Goal: Task Accomplishment & Management: Contribute content

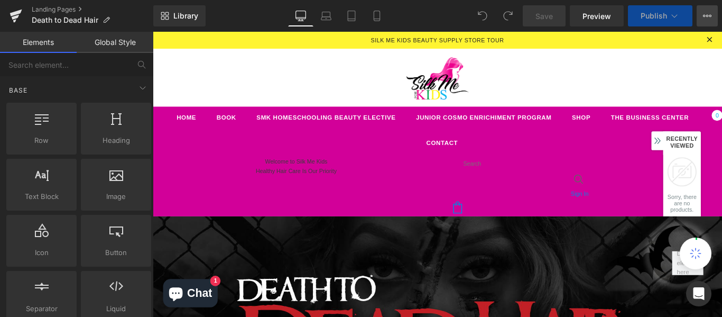
click at [706, 16] on icon at bounding box center [707, 16] width 3 height 2
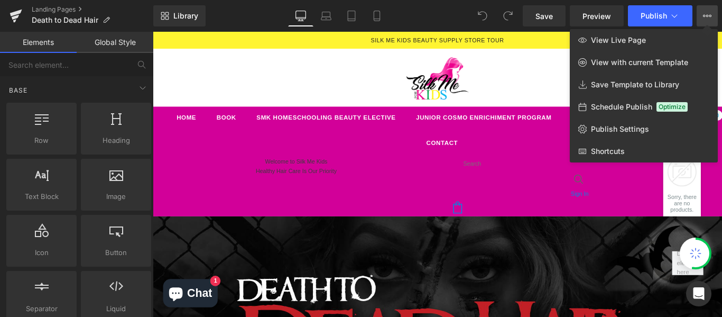
click at [532, 68] on div at bounding box center [437, 174] width 569 height 285
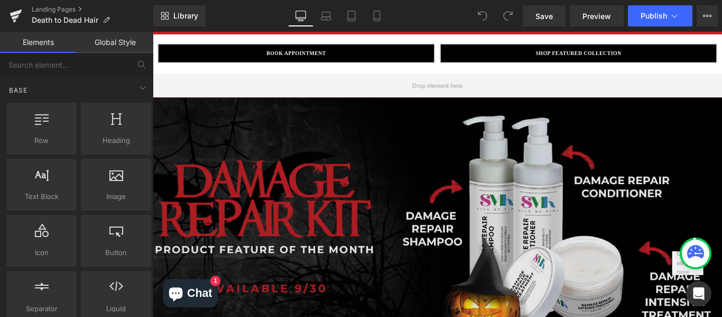
scroll to position [925, 0]
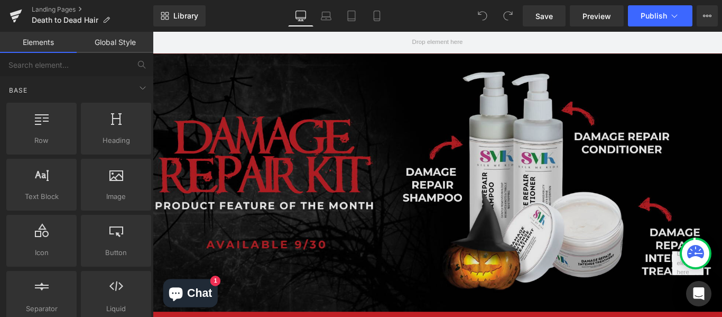
click at [576, 133] on img at bounding box center [473, 201] width 682 height 289
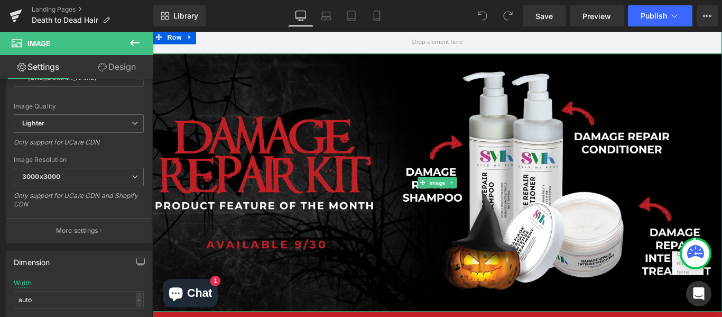
scroll to position [0, 0]
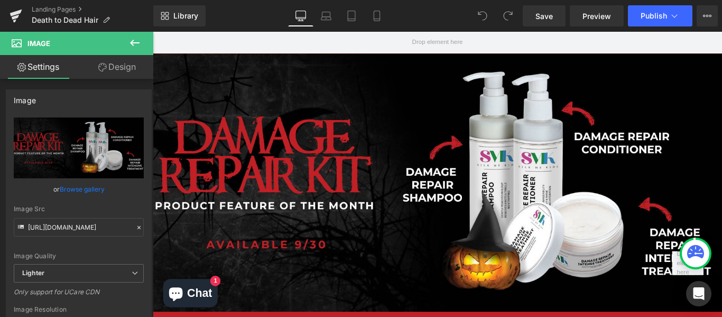
click at [124, 45] on button at bounding box center [134, 43] width 37 height 23
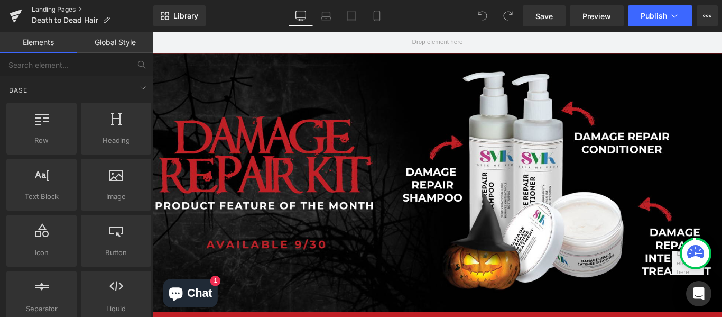
click at [48, 8] on link "Landing Pages" at bounding box center [93, 9] width 122 height 8
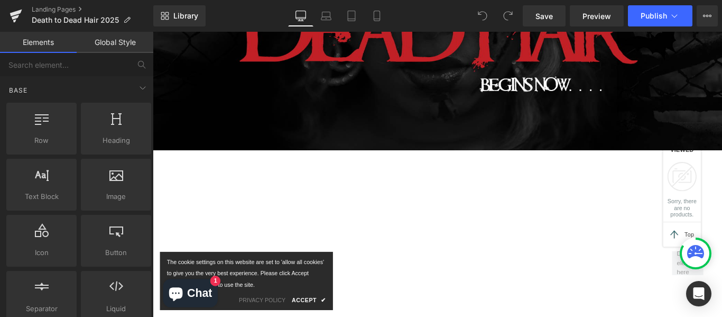
scroll to position [560, 0]
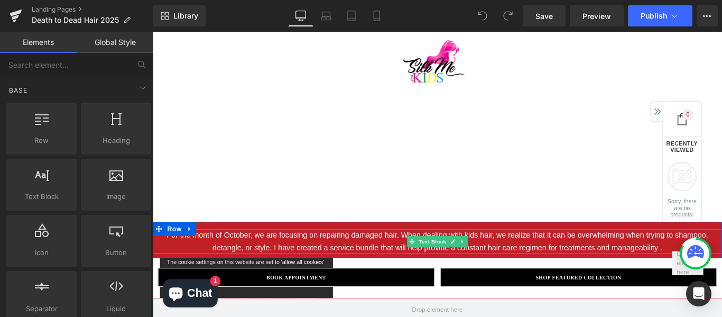
click at [606, 261] on p "For the month of October, we are focusing on repairing damaged hair. When deali…" at bounding box center [472, 266] width 639 height 27
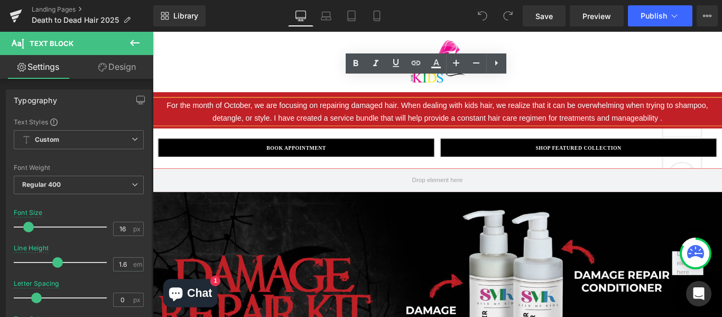
scroll to position [721, 0]
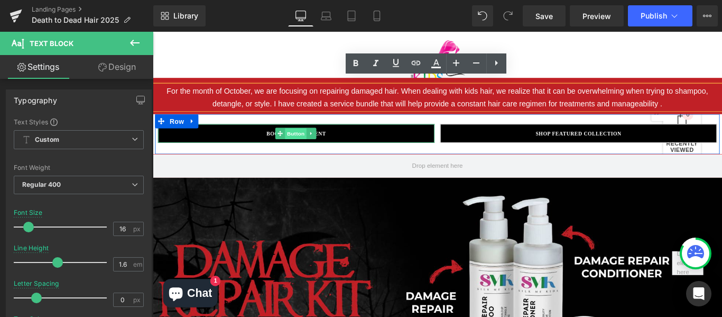
click at [313, 140] on span "Button" at bounding box center [313, 146] width 24 height 13
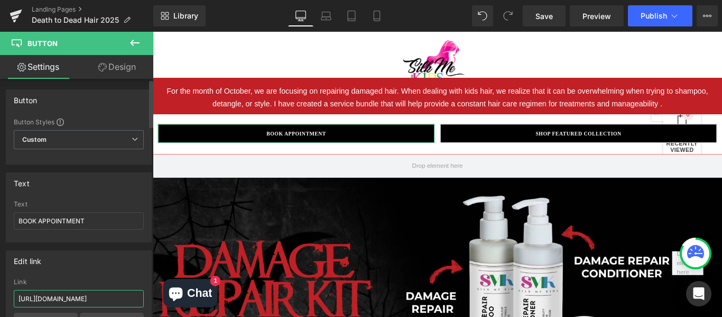
click at [82, 296] on input "[URL][DOMAIN_NAME]" at bounding box center [79, 298] width 130 height 17
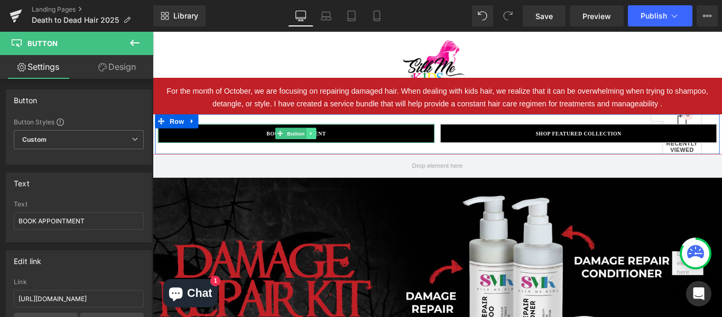
click at [329, 143] on icon at bounding box center [331, 146] width 6 height 6
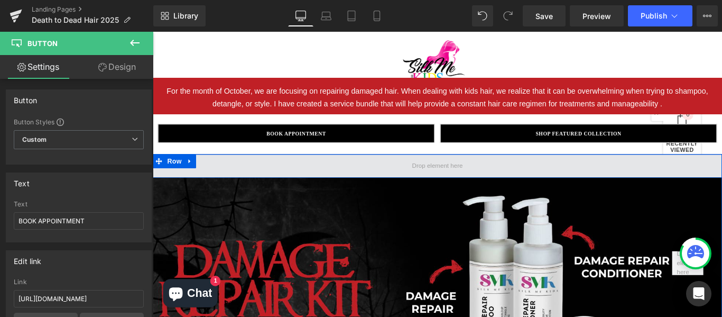
click at [602, 173] on span at bounding box center [472, 182] width 639 height 26
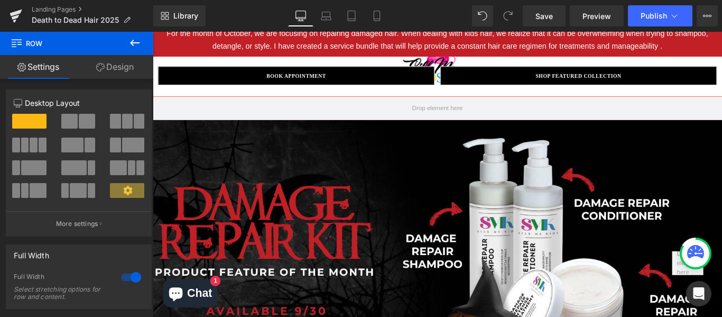
scroll to position [778, 0]
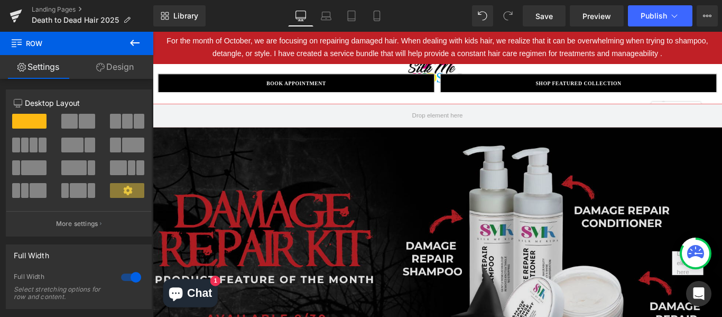
click at [509, 229] on img at bounding box center [473, 283] width 682 height 289
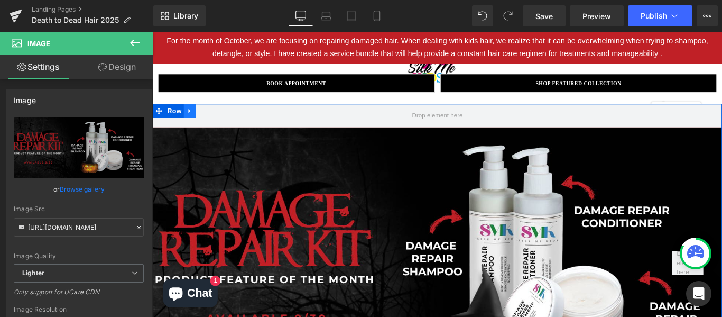
click at [191, 117] on icon at bounding box center [194, 121] width 7 height 8
click at [222, 113] on link at bounding box center [222, 121] width 14 height 16
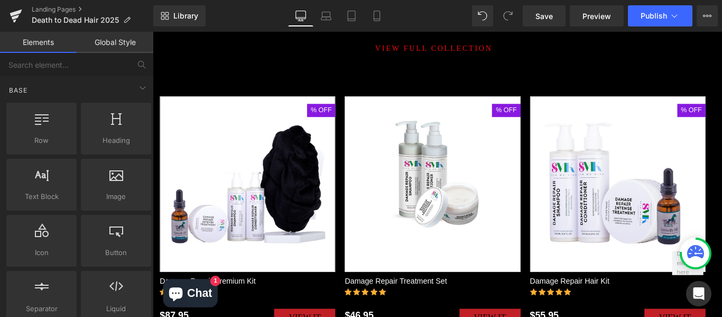
scroll to position [754, 0]
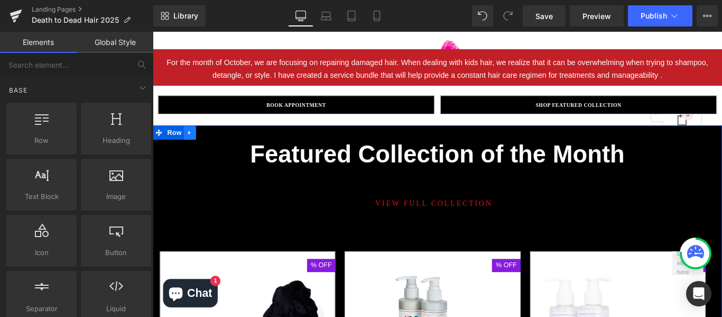
click at [190, 141] on link at bounding box center [195, 145] width 14 height 16
click at [218, 141] on icon at bounding box center [221, 145] width 7 height 8
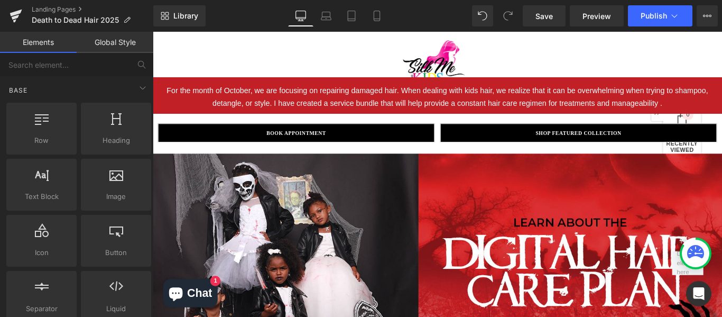
scroll to position [817, 0]
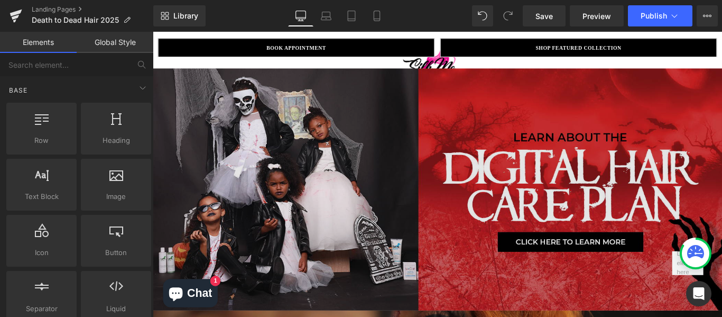
click at [646, 256] on img at bounding box center [472, 208] width 639 height 271
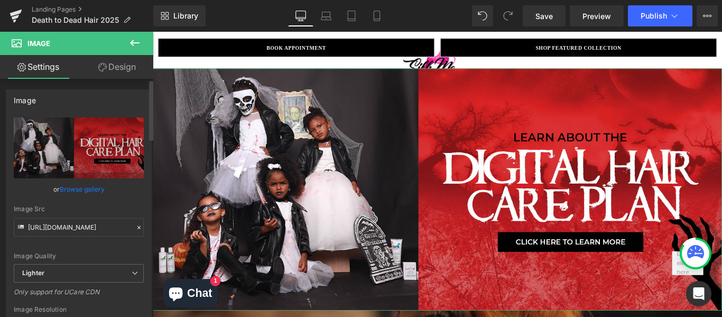
click at [147, 208] on div "Image https://ucarecdn.com/cfb85c97-ed8a-432b-81b8-c33f8d8184aa/-/format/auto/-…" at bounding box center [79, 236] width 158 height 311
drag, startPoint x: 152, startPoint y: 144, endPoint x: 148, endPoint y: 161, distance: 17.8
click at [148, 161] on div at bounding box center [150, 200] width 6 height 238
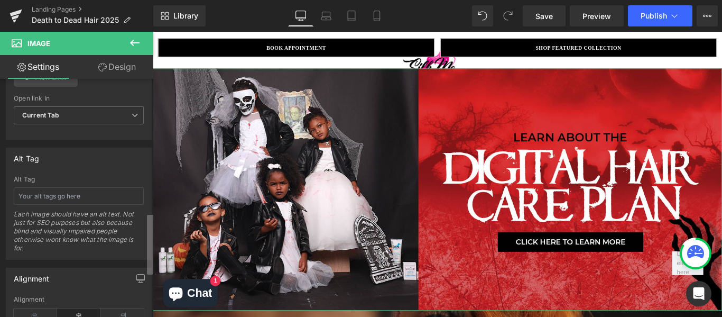
scroll to position [413, 0]
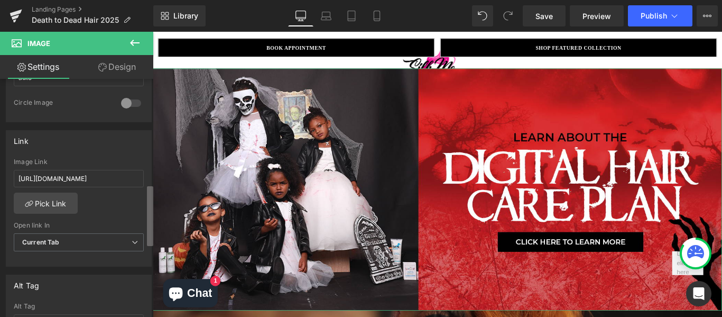
click at [143, 220] on div "Image https://ucarecdn.com/cfb85c97-ed8a-432b-81b8-c33f8d8184aa/-/format/auto/-…" at bounding box center [76, 200] width 153 height 243
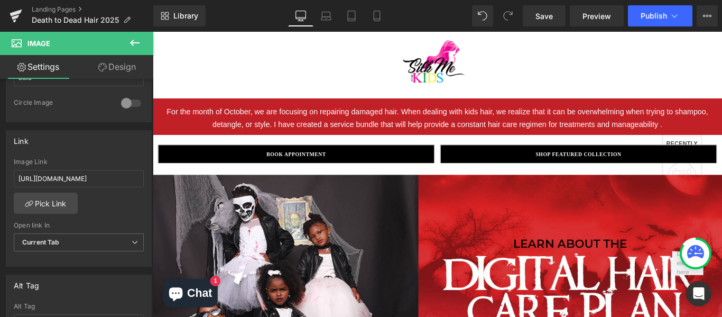
scroll to position [702, 0]
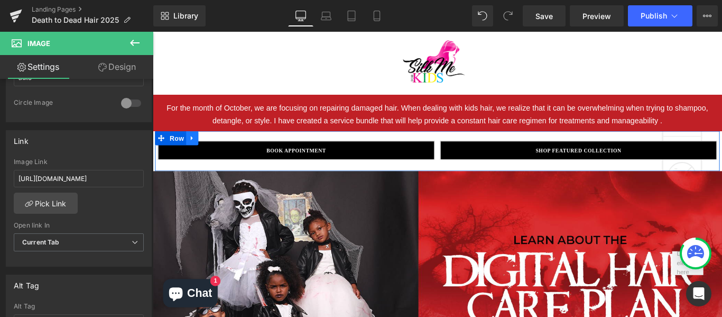
click at [190, 148] on link at bounding box center [197, 151] width 14 height 16
click at [214, 146] on link at bounding box center [211, 151] width 14 height 16
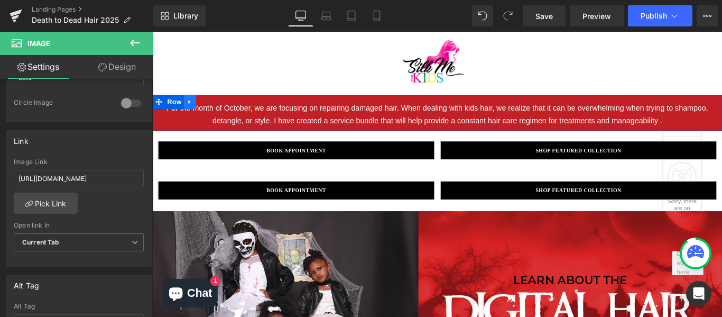
click at [192, 107] on icon at bounding box center [194, 111] width 7 height 8
click at [204, 107] on icon at bounding box center [207, 111] width 7 height 8
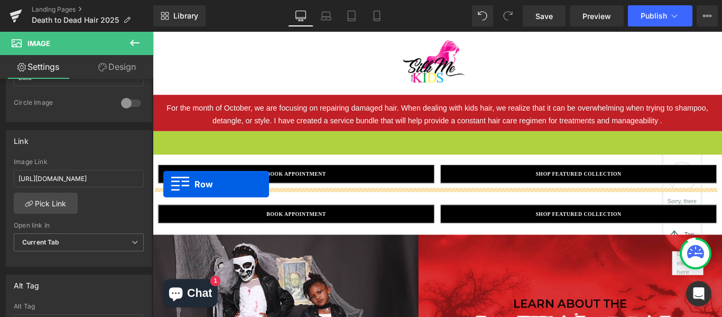
drag, startPoint x: 154, startPoint y: 144, endPoint x: 165, endPoint y: 203, distance: 60.2
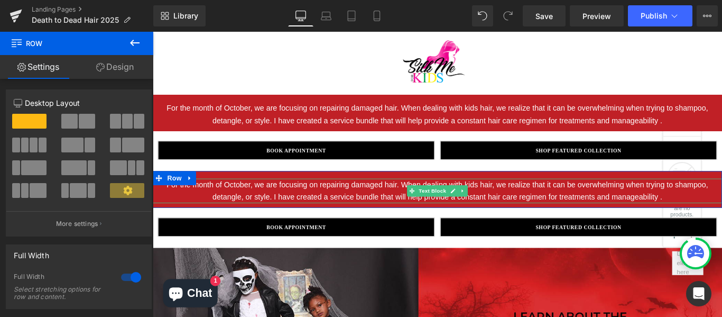
click at [250, 209] on p "For the month of October, we are focusing on repairing damaged hair. When deali…" at bounding box center [472, 210] width 639 height 27
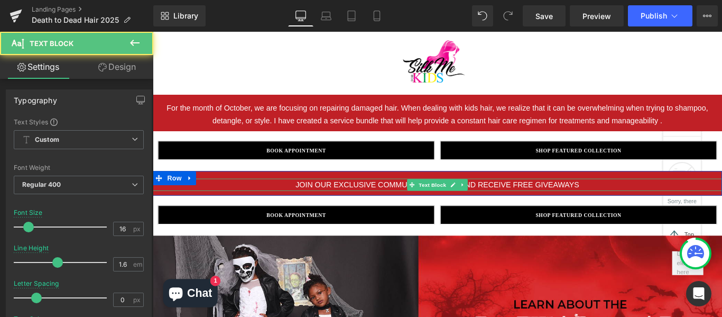
click at [509, 197] on p "JOIN OUR EXCLUSIVE COMMUNITY TO SAVE AND RECEIVE FREE GIVEAWAYS" at bounding box center [472, 204] width 639 height 14
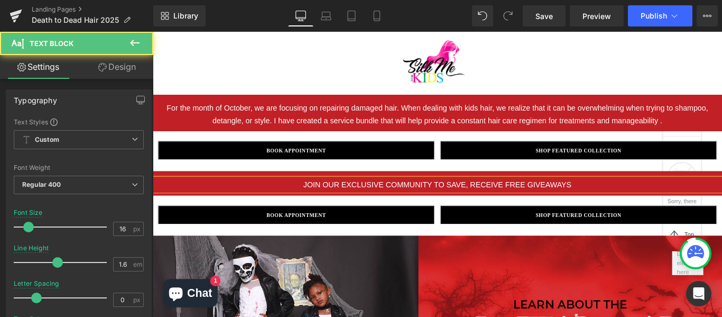
click at [644, 197] on p "JOIN OUR EXCLUSIVE COMMUNITY TO SAVE, RECEIVE FREE GIVEAWAYS" at bounding box center [472, 204] width 639 height 14
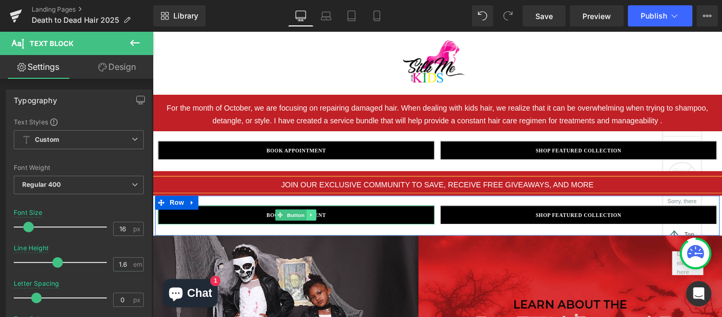
click at [330, 234] on icon at bounding box center [331, 237] width 6 height 6
click at [333, 234] on icon at bounding box center [336, 237] width 6 height 6
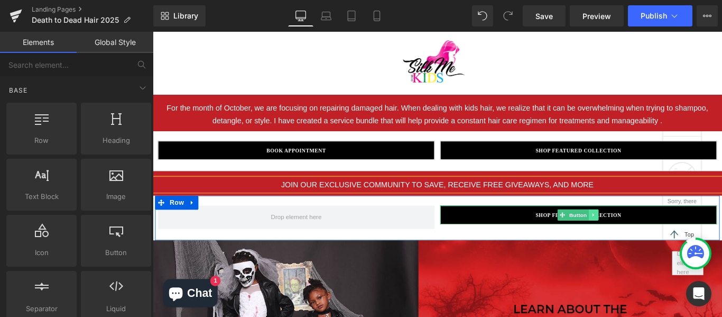
click at [645, 234] on icon at bounding box center [648, 237] width 6 height 6
click at [650, 234] on icon at bounding box center [653, 237] width 6 height 6
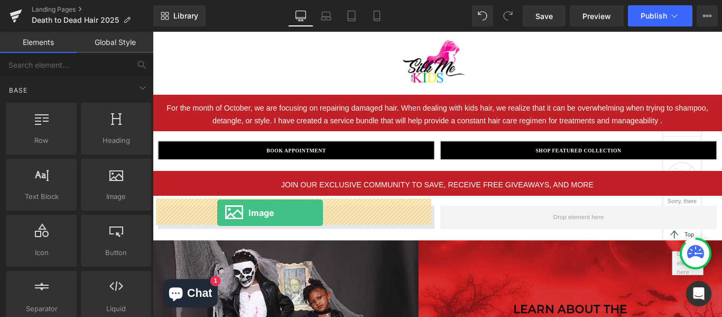
drag, startPoint x: 273, startPoint y: 225, endPoint x: 225, endPoint y: 235, distance: 48.5
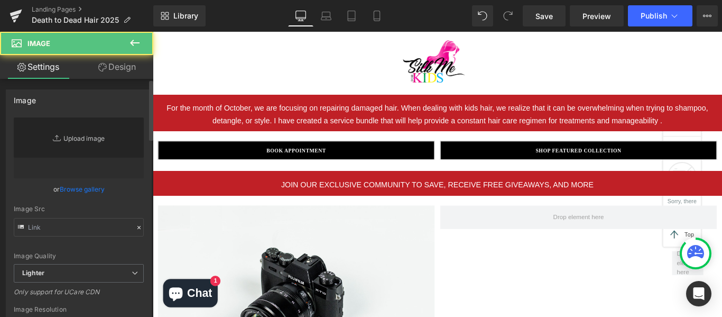
type input "//d1um8515vdn9kb.cloudfront.net/images/parallax.jpg"
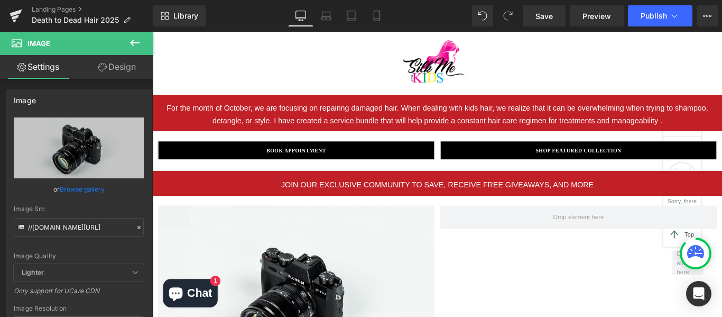
click at [134, 39] on icon at bounding box center [134, 42] width 13 height 13
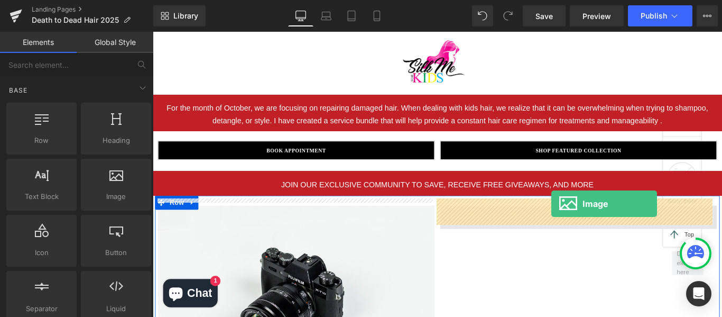
drag, startPoint x: 273, startPoint y: 218, endPoint x: 601, endPoint y: 225, distance: 328.2
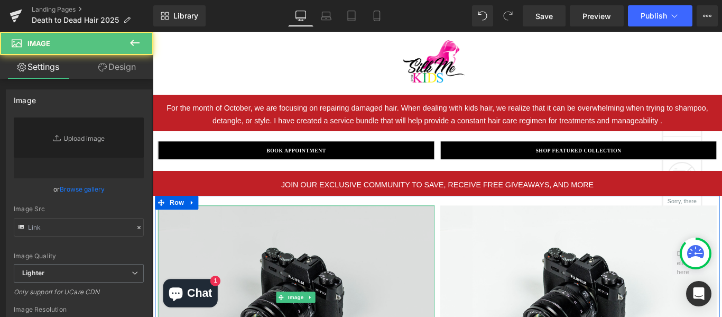
type input "//d1um8515vdn9kb.cloudfront.net/images/parallax.jpg"
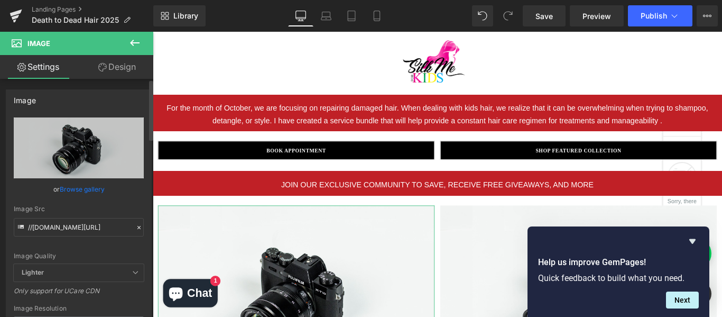
click at [86, 190] on link "Browse gallery" at bounding box center [82, 189] width 45 height 18
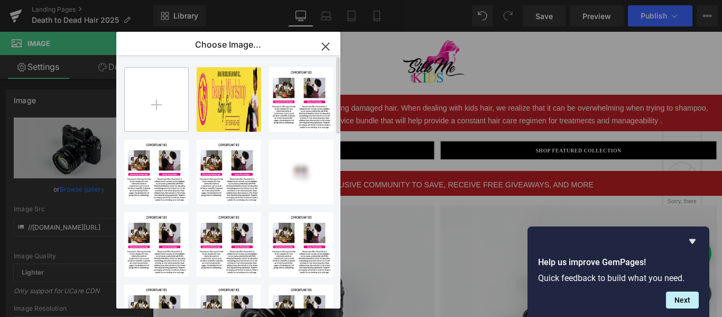
click at [153, 108] on input "file" at bounding box center [156, 99] width 63 height 63
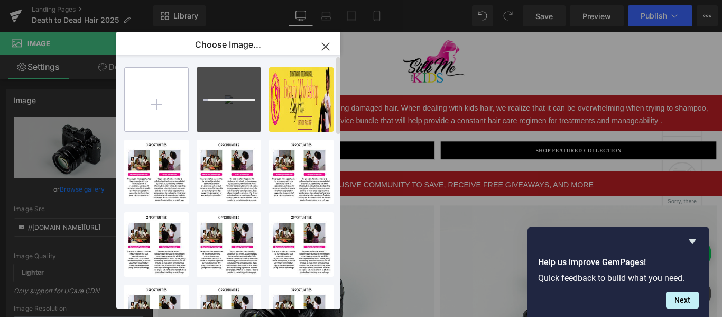
click at [138, 107] on input "file" at bounding box center [156, 99] width 63 height 63
type input "C:\fakepath\Halloween Night Party Invitation Facebook Post (1).png"
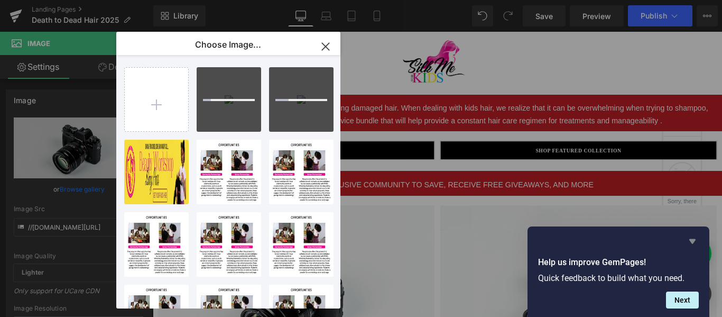
click at [692, 243] on icon "Hide survey" at bounding box center [692, 241] width 6 height 5
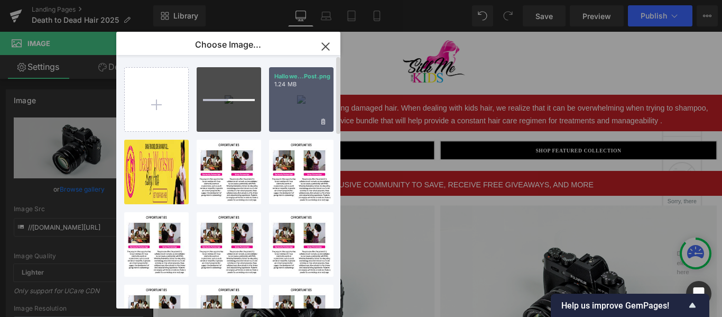
click at [292, 116] on div "Hallowe...Post.png 1.24 MB" at bounding box center [301, 99] width 64 height 64
type input "https://ucarecdn.com/33bd5876-49e3-4e9f-89fc-c8350a082564/-/format/auto/-/previ…"
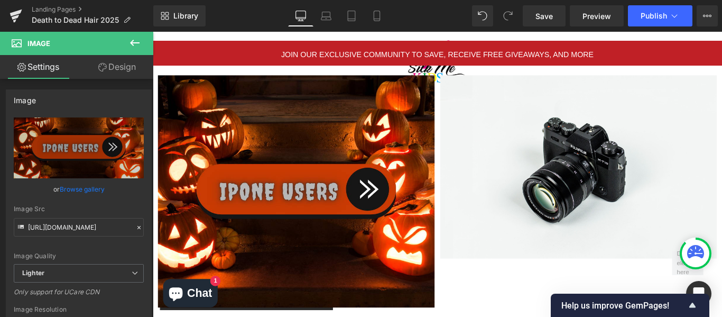
scroll to position [917, 0]
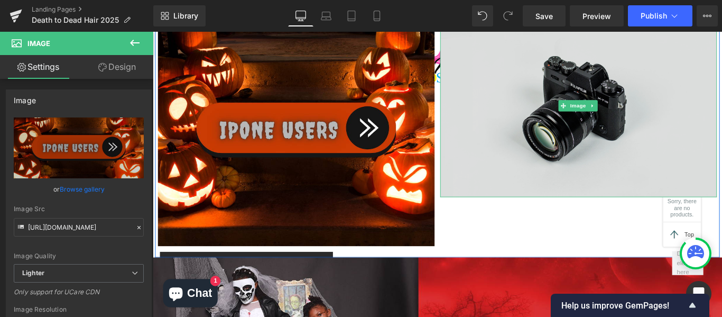
click at [560, 171] on img at bounding box center [631, 115] width 311 height 206
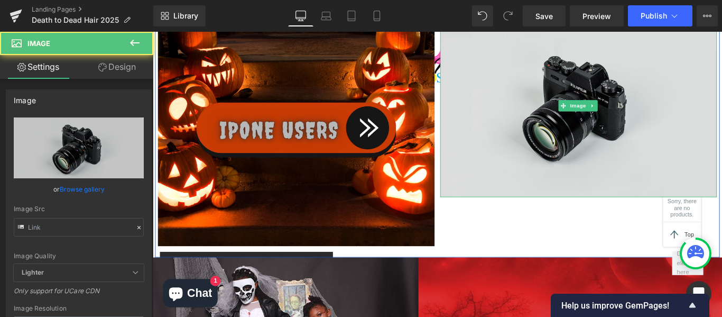
type input "//d1um8515vdn9kb.cloudfront.net/images/parallax.jpg"
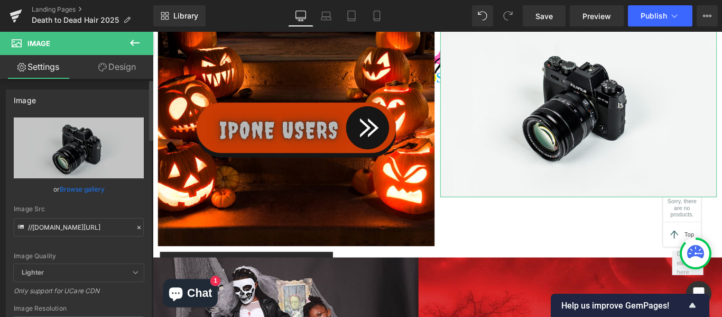
click at [75, 187] on link "Browse gallery" at bounding box center [82, 189] width 45 height 18
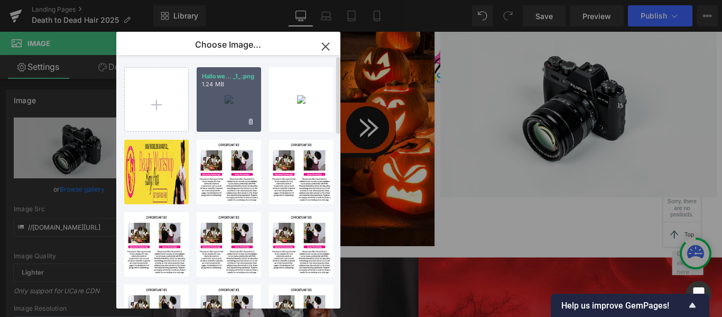
click at [214, 106] on div "Hallowe... _1_.png 1.24 MB" at bounding box center [229, 99] width 64 height 64
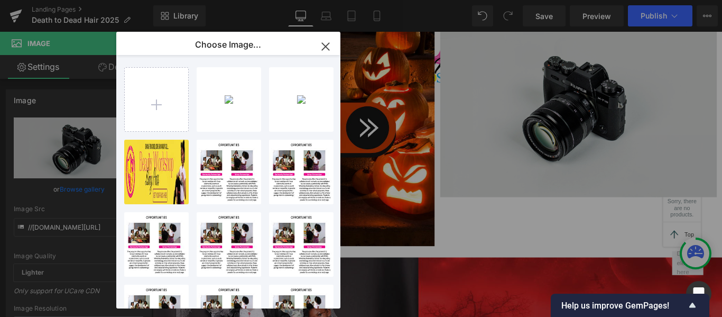
drag, startPoint x: 367, startPoint y: 138, endPoint x: 709, endPoint y: 112, distance: 342.9
click at [221, 115] on img at bounding box center [314, 142] width 311 height 261
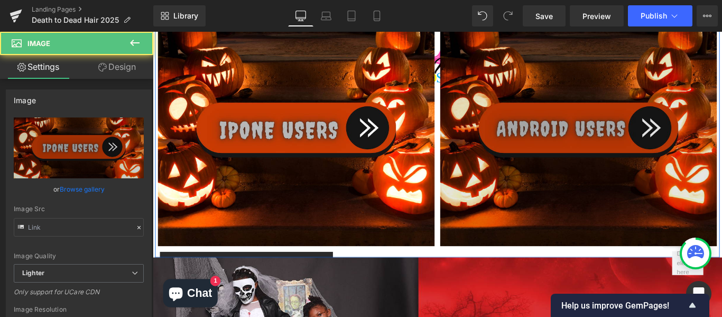
type input "https://ucarecdn.com/33bd5876-49e3-4e9f-89fc-c8350a082564/-/format/auto/-/previ…"
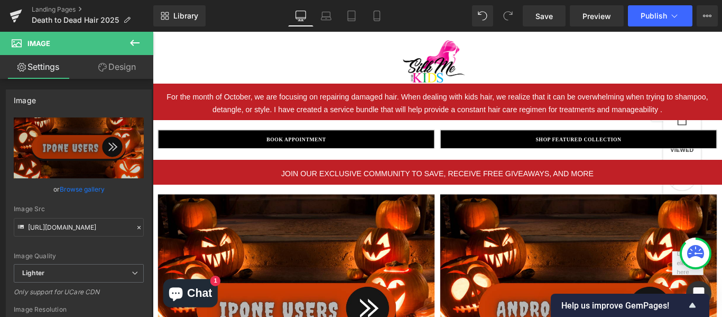
scroll to position [706, 0]
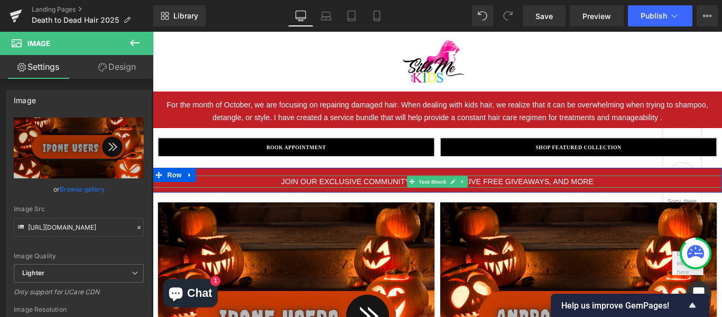
click at [589, 194] on p "JOIN OUR EXCLUSIVE COMMUNITY TO SAVE, RECEIVE FREE GIVEAWAYS, AND MORE" at bounding box center [472, 200] width 639 height 14
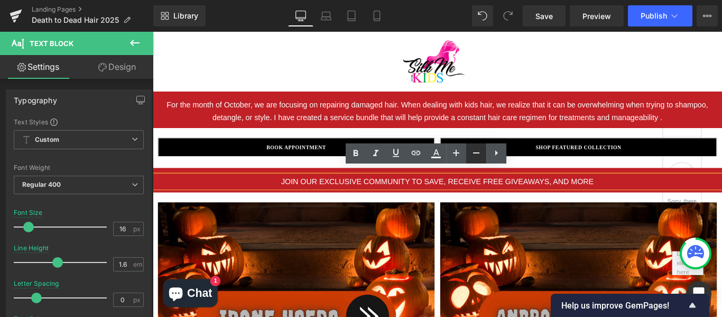
click at [474, 159] on icon at bounding box center [476, 152] width 13 height 13
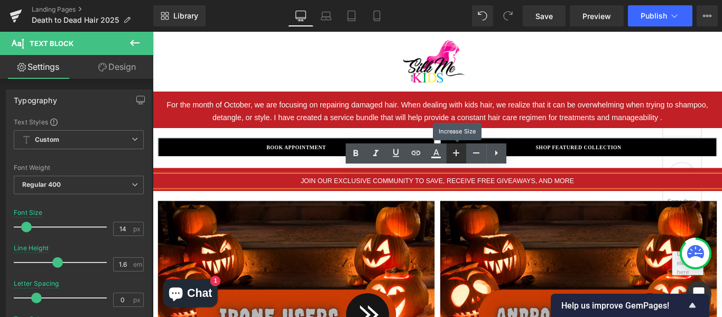
click at [453, 155] on icon at bounding box center [456, 152] width 13 height 13
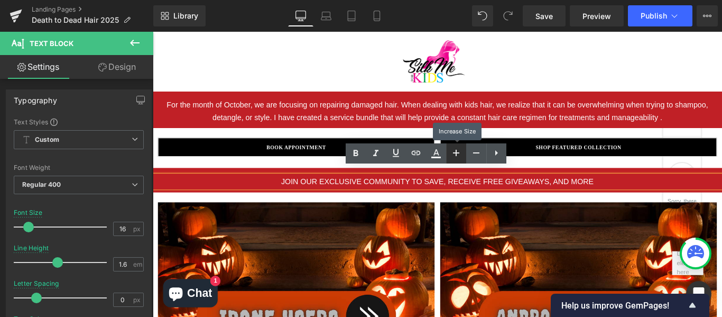
click at [453, 155] on icon at bounding box center [456, 152] width 13 height 13
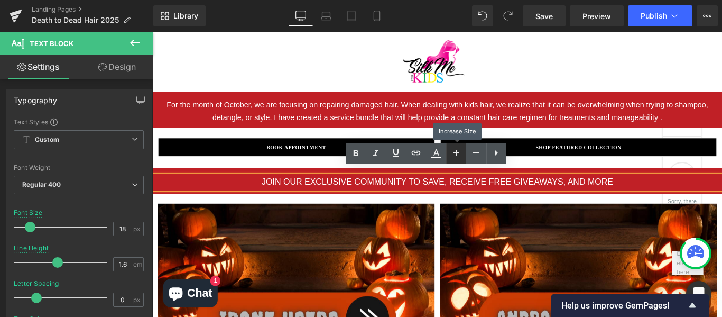
click at [453, 155] on icon at bounding box center [456, 152] width 13 height 13
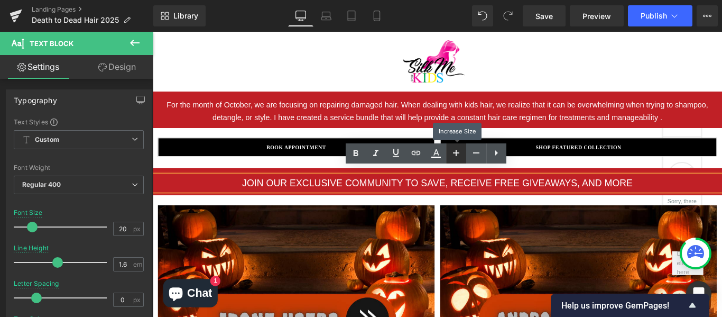
click at [453, 155] on icon at bounding box center [456, 152] width 13 height 13
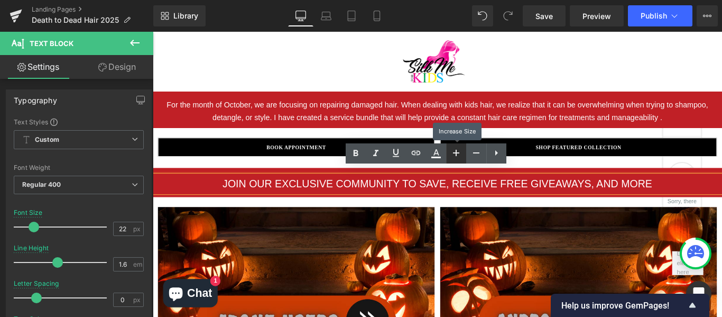
click at [453, 155] on icon at bounding box center [456, 152] width 13 height 13
type input "24"
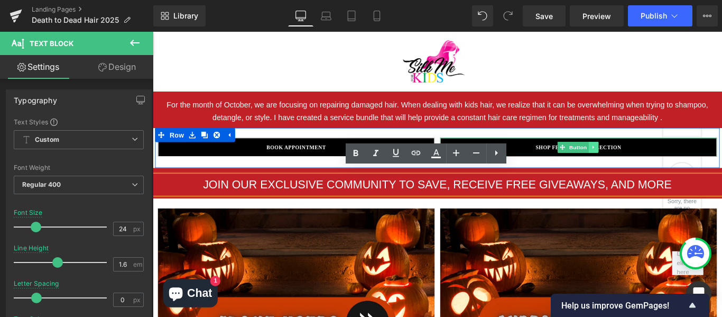
click at [645, 158] on icon at bounding box center [648, 161] width 6 height 6
click at [650, 158] on icon at bounding box center [653, 161] width 6 height 6
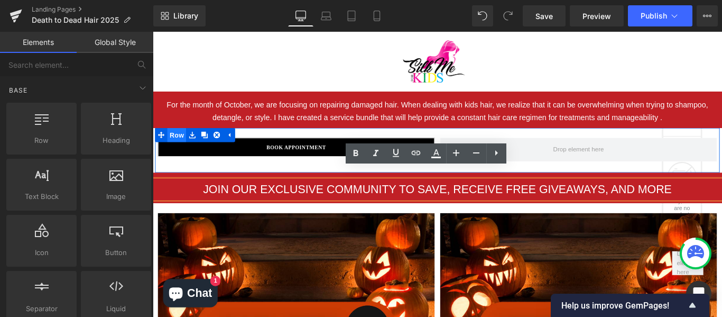
click at [181, 140] on span "Row" at bounding box center [179, 148] width 21 height 16
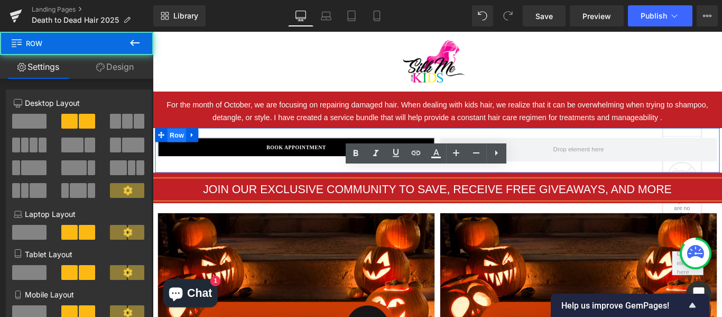
click at [181, 140] on span "Row" at bounding box center [179, 148] width 21 height 16
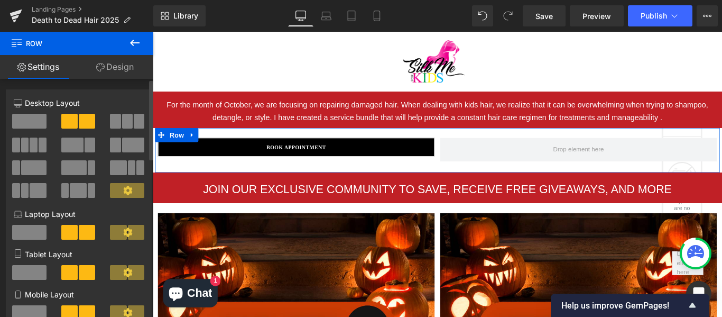
click at [36, 119] on span at bounding box center [29, 121] width 34 height 15
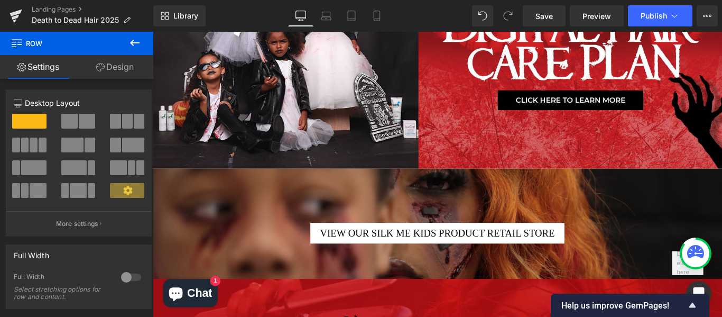
scroll to position [1377, 0]
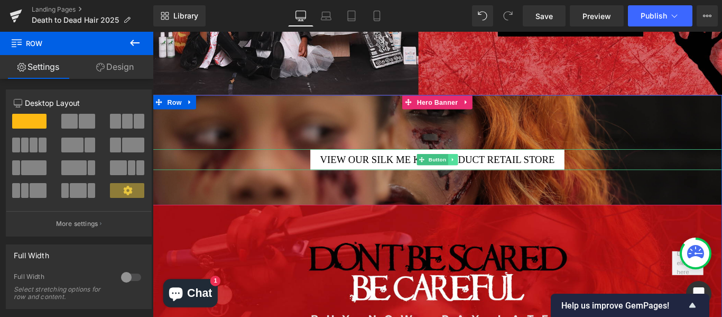
click at [486, 169] on link at bounding box center [490, 175] width 11 height 13
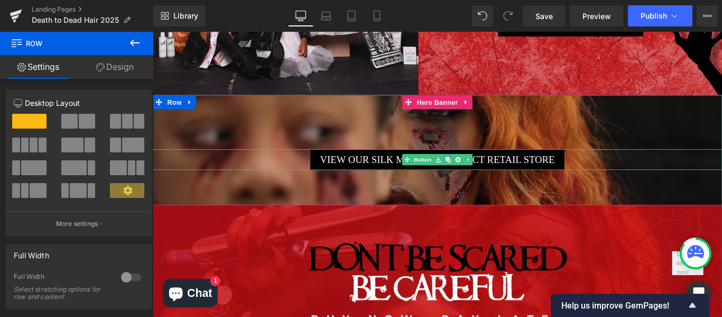
click at [411, 169] on span "view our silk me kids product retail store" at bounding box center [473, 175] width 264 height 13
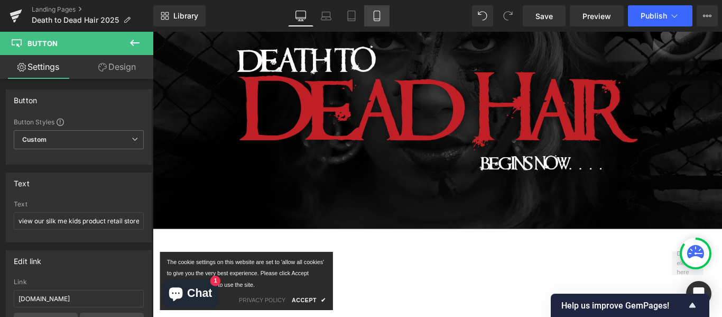
scroll to position [0, 0]
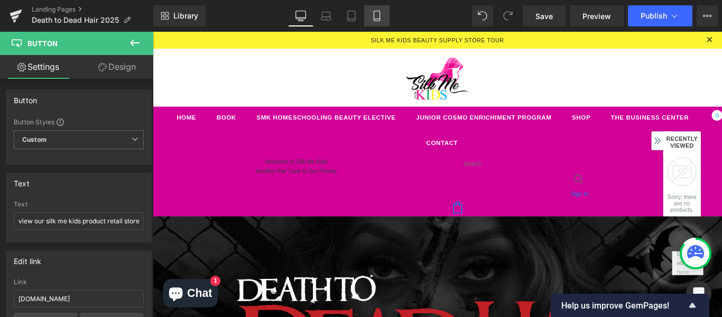
click at [382, 11] on icon at bounding box center [376, 16] width 11 height 11
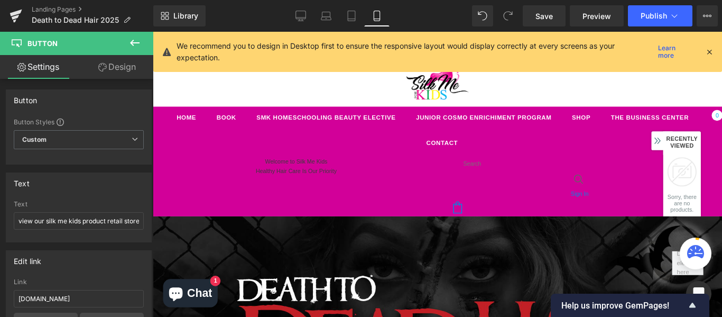
type input "16"
type input "100"
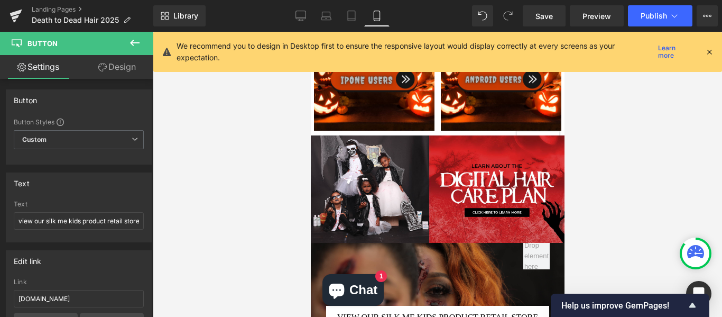
scroll to position [450, 0]
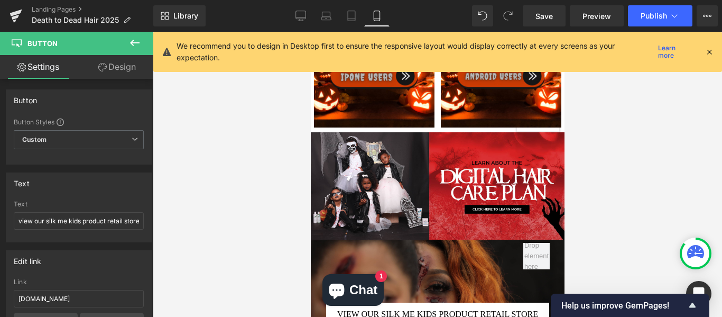
drag, startPoint x: 563, startPoint y: 175, endPoint x: 891, endPoint y: 198, distance: 329.5
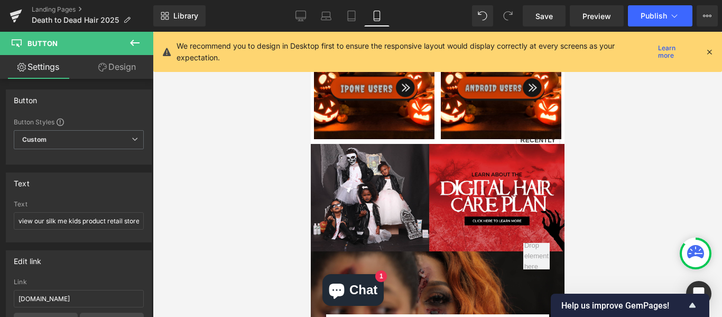
scroll to position [455, 0]
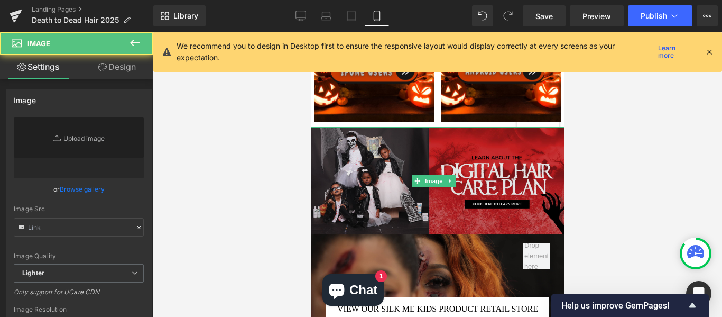
click at [514, 185] on img at bounding box center [437, 181] width 254 height 108
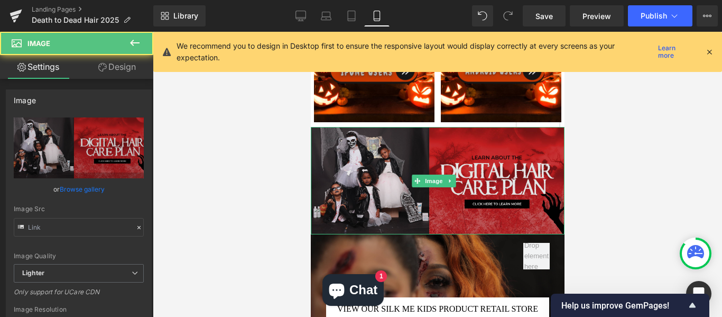
type input "https://ucarecdn.com/cfb85c97-ed8a-432b-81b8-c33f8d8184aa/-/format/auto/-/previ…"
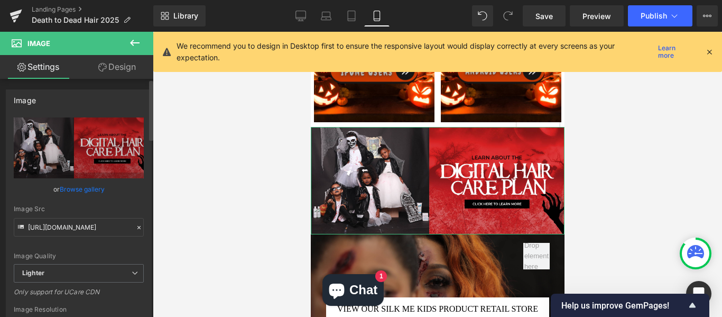
click at [141, 208] on div "https://ucarecdn.com/cfb85c97-ed8a-432b-81b8-c33f8d8184aa/-/format/auto/-/previ…" at bounding box center [78, 254] width 145 height 275
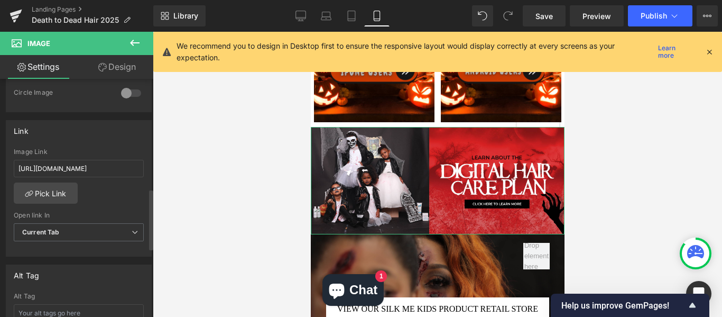
scroll to position [444, 0]
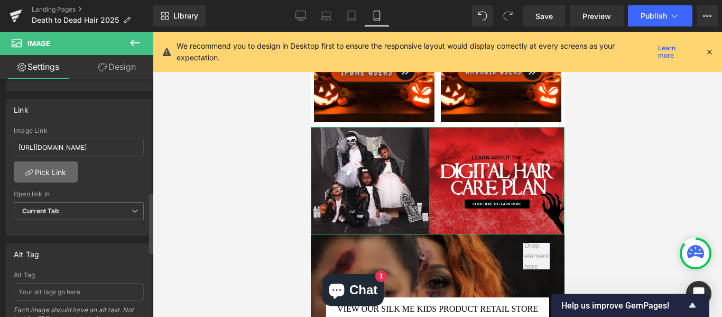
click at [65, 169] on link "Pick Link" at bounding box center [46, 171] width 64 height 21
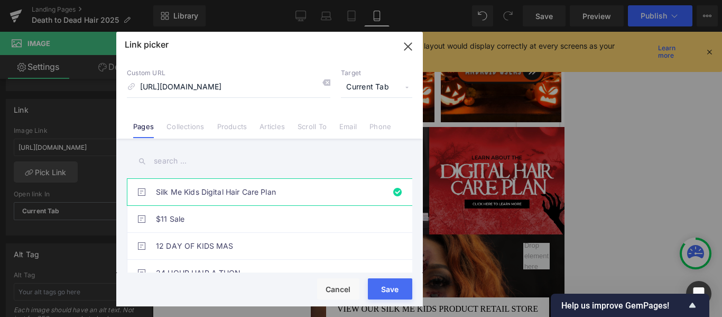
click at [248, 163] on input "text" at bounding box center [269, 161] width 285 height 24
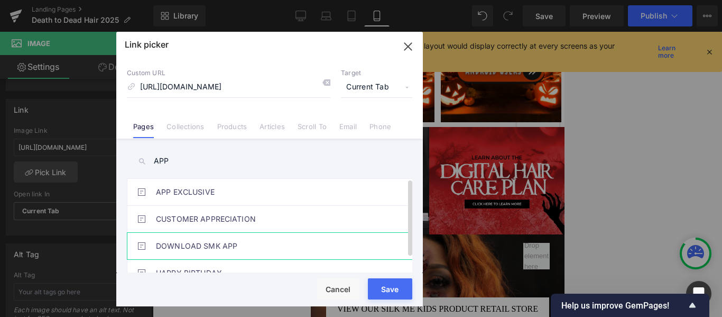
type input "APP"
click at [213, 247] on link "DOWNLOAD SMK APP" at bounding box center [272, 246] width 233 height 26
type input "/pages/smk-app"
click at [389, 290] on button "Save" at bounding box center [390, 288] width 44 height 21
type input "/pages/smk-app"
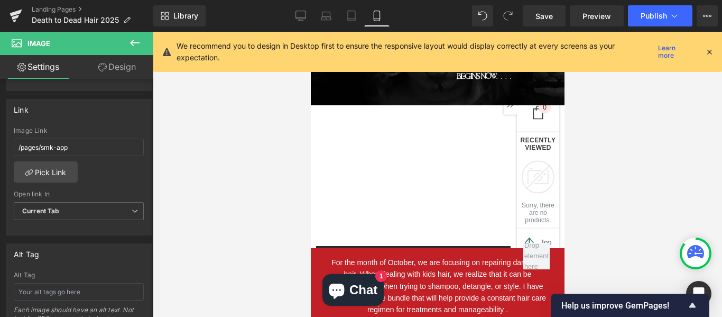
scroll to position [455, 0]
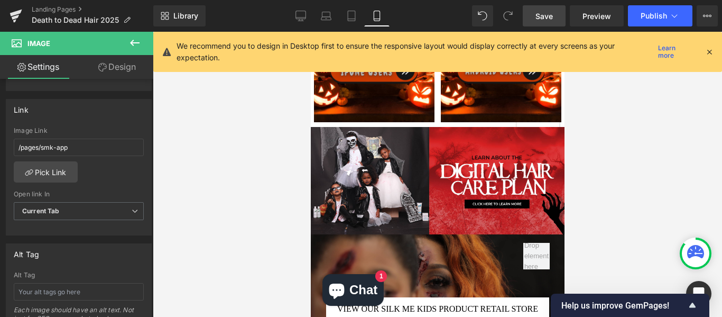
click at [553, 19] on span "Save" at bounding box center [543, 16] width 17 height 11
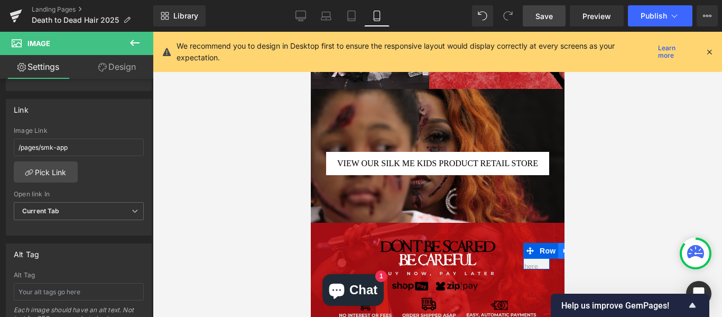
click at [561, 248] on icon at bounding box center [564, 251] width 7 height 8
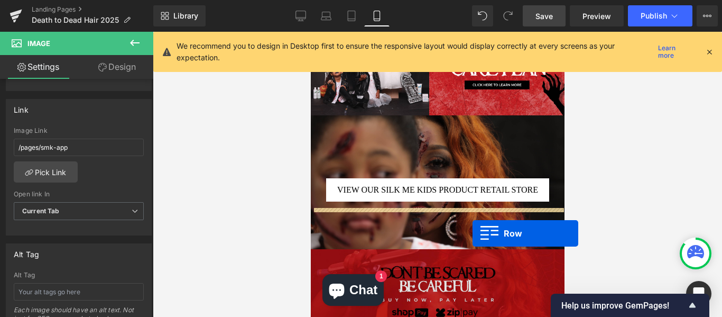
scroll to position [627, 0]
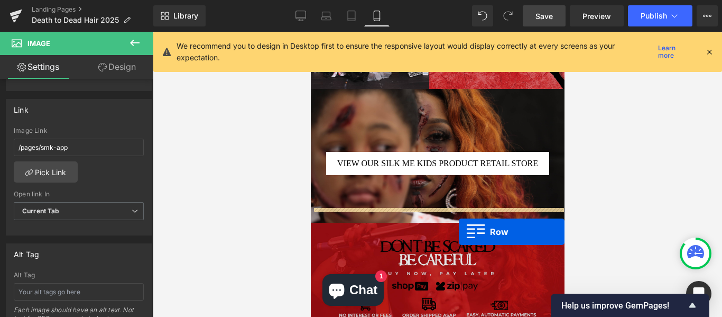
drag, startPoint x: 524, startPoint y: 250, endPoint x: 458, endPoint y: 233, distance: 67.8
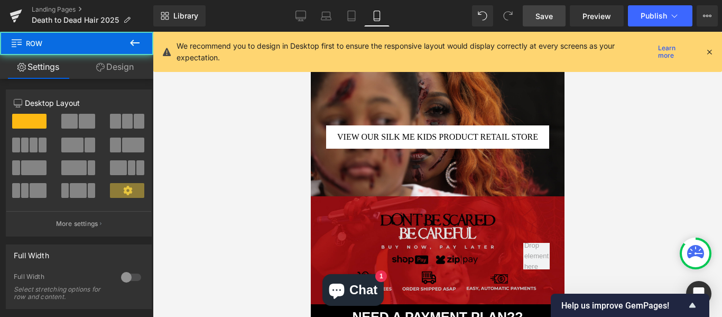
scroll to position [601, 0]
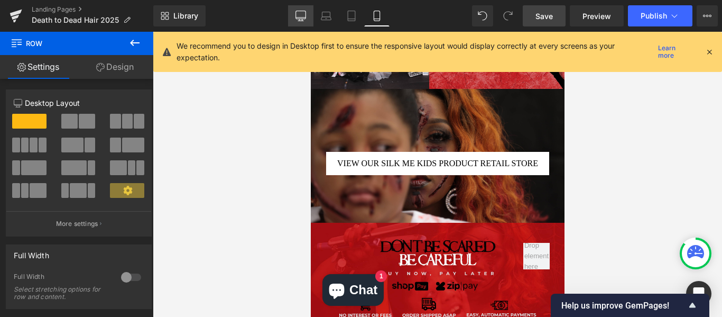
click at [300, 15] on icon at bounding box center [300, 16] width 11 height 11
type input "66"
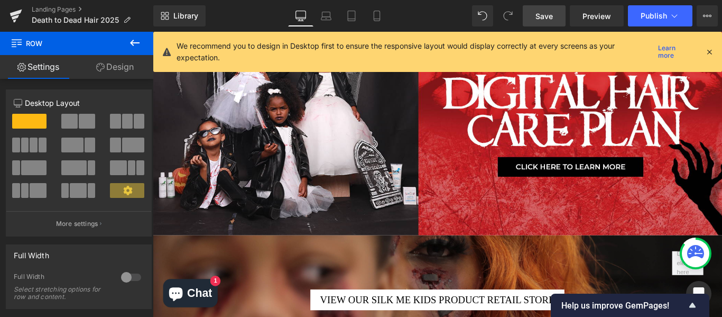
scroll to position [1349, 0]
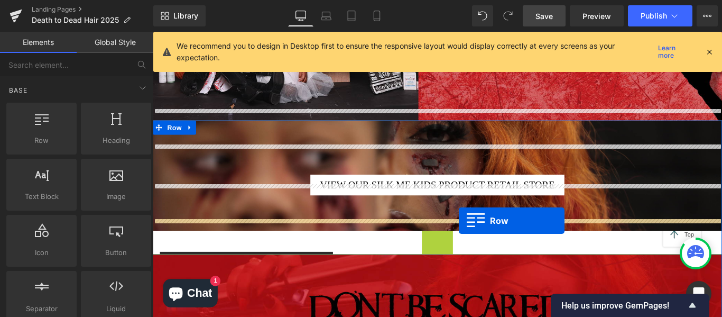
drag, startPoint x: 731, startPoint y: 284, endPoint x: 497, endPoint y: 244, distance: 238.1
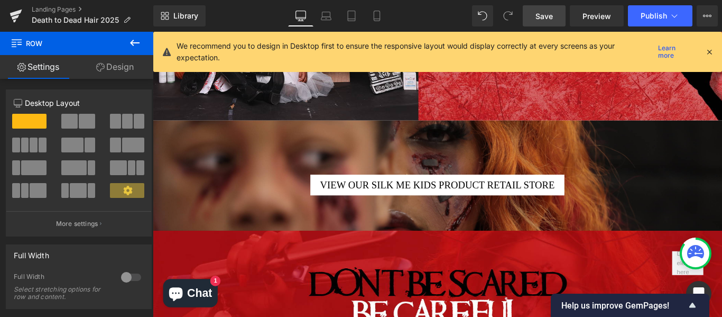
click at [137, 36] on button at bounding box center [134, 43] width 37 height 23
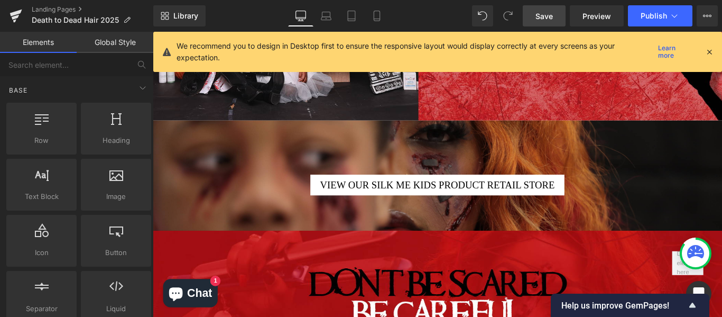
scroll to position [1069, 0]
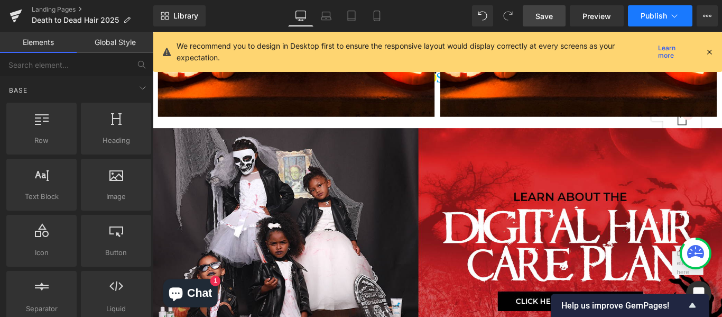
click at [652, 21] on button "Publish" at bounding box center [660, 15] width 64 height 21
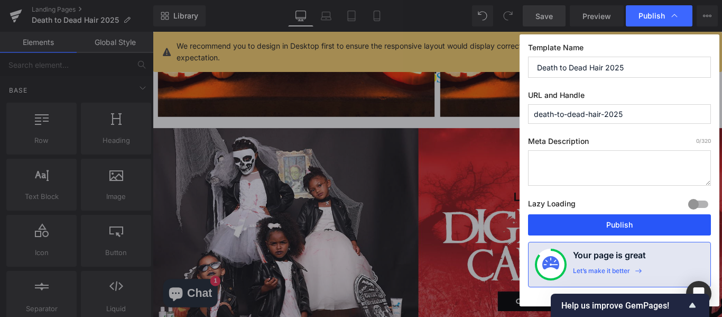
click at [617, 220] on button "Publish" at bounding box center [619, 224] width 183 height 21
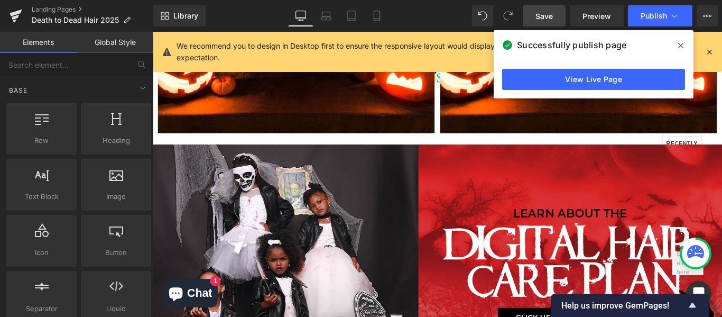
scroll to position [1129, 0]
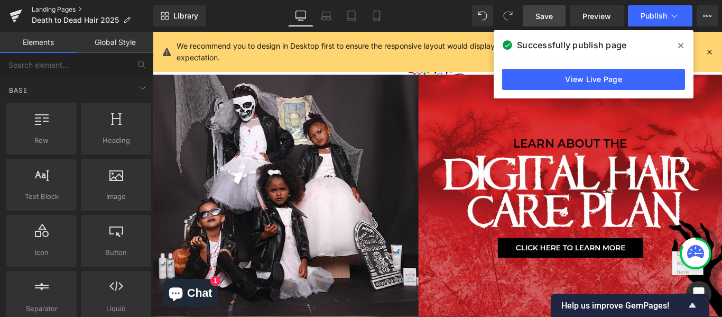
click at [49, 8] on link "Landing Pages" at bounding box center [93, 9] width 122 height 8
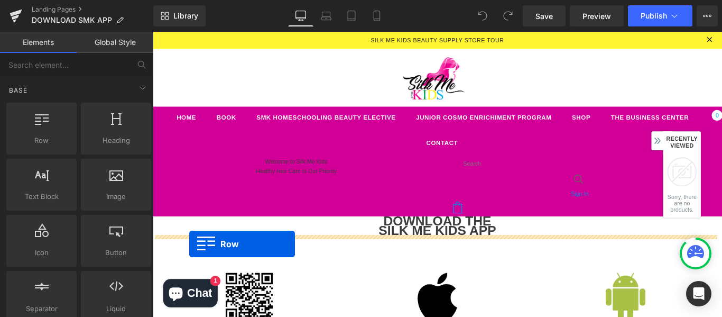
drag, startPoint x: 198, startPoint y: 165, endPoint x: 193, endPoint y: 270, distance: 104.7
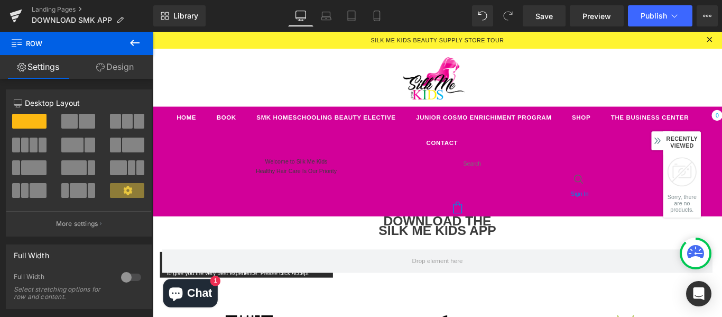
click at [133, 46] on icon at bounding box center [135, 43] width 10 height 6
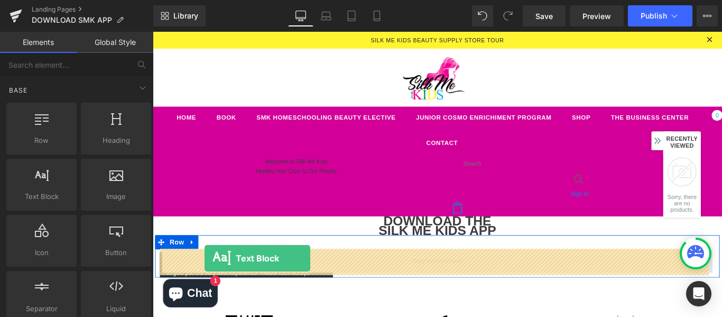
drag, startPoint x: 192, startPoint y: 227, endPoint x: 211, endPoint y: 287, distance: 63.3
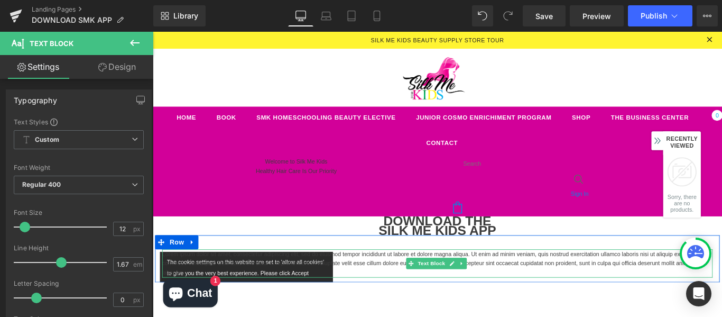
click at [379, 288] on p "Lorem ipsum dolor sit amet, consectetur adipiscing elit, sed do eiusmod tempor …" at bounding box center [472, 292] width 618 height 32
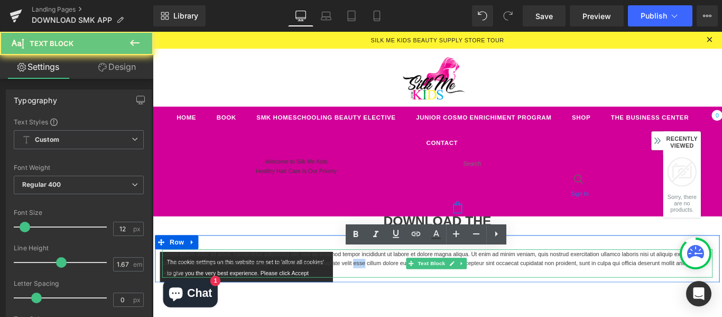
click at [379, 288] on p "Lorem ipsum dolor sit amet, consectetur adipiscing elit, sed do eiusmod tempor …" at bounding box center [472, 292] width 618 height 32
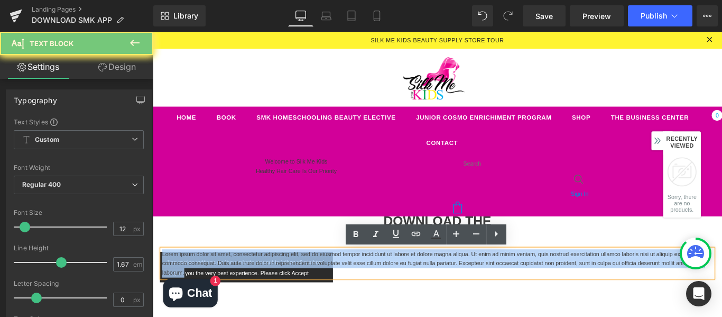
click at [379, 288] on p "Lorem ipsum dolor sit amet, consectetur adipiscing elit, sed do eiusmod tempor …" at bounding box center [472, 292] width 618 height 32
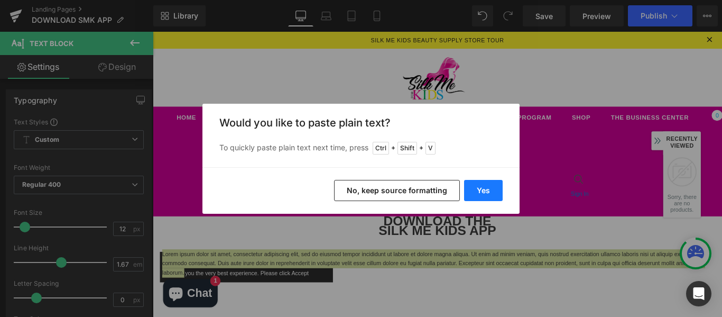
click at [478, 191] on button "Yes" at bounding box center [483, 190] width 39 height 21
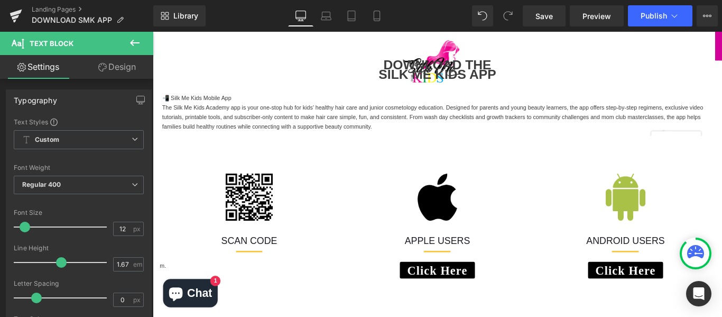
scroll to position [113, 0]
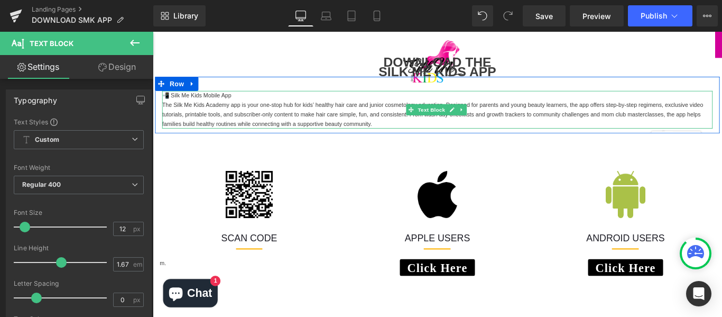
click at [494, 125] on link at bounding box center [499, 119] width 11 height 13
click at [469, 123] on link at bounding box center [472, 119] width 11 height 13
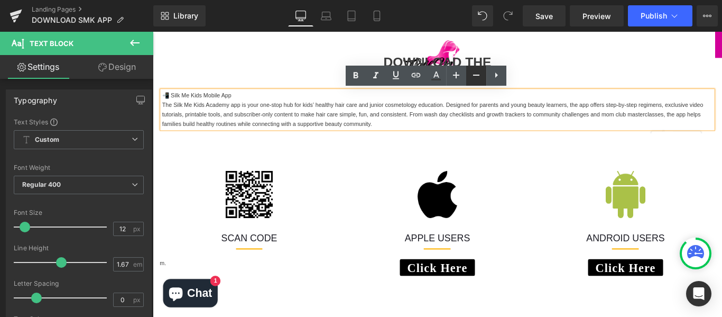
click at [473, 77] on icon at bounding box center [476, 75] width 13 height 13
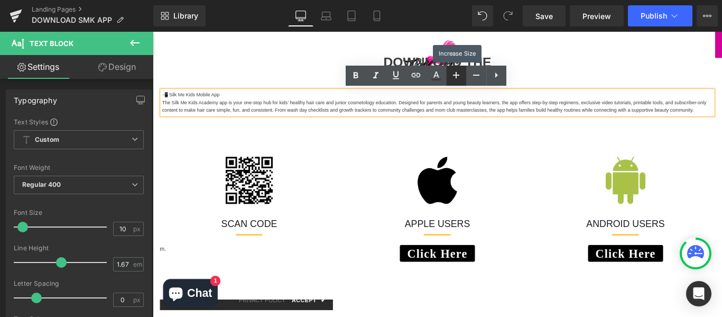
click at [458, 76] on icon at bounding box center [456, 75] width 13 height 13
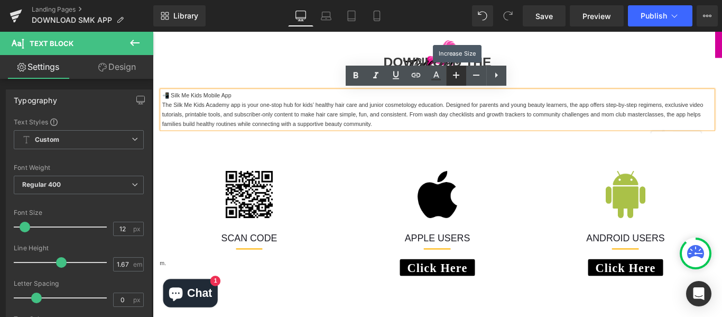
click at [458, 76] on icon at bounding box center [456, 75] width 13 height 13
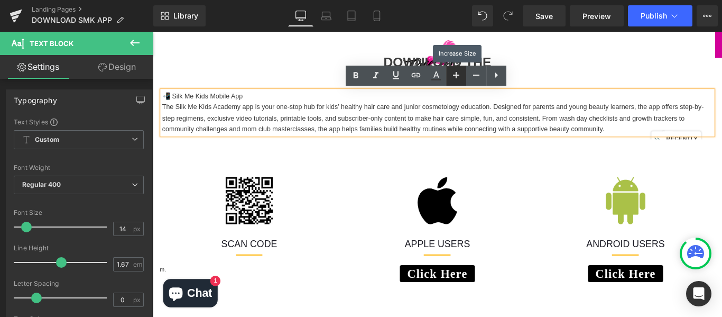
click at [458, 76] on icon at bounding box center [456, 75] width 13 height 13
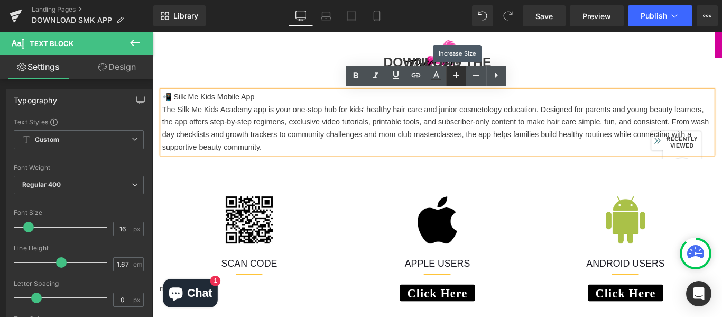
click at [458, 76] on icon at bounding box center [456, 75] width 13 height 13
type input "18"
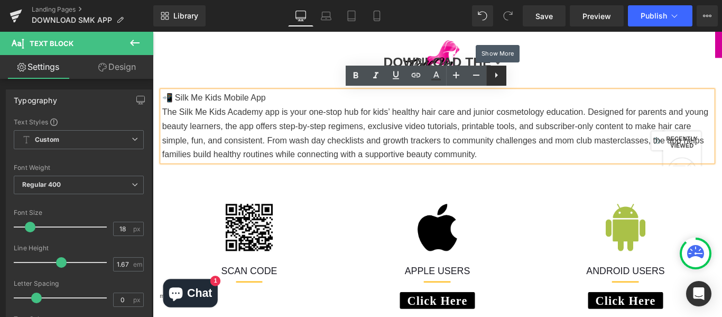
click at [495, 73] on icon at bounding box center [496, 75] width 13 height 13
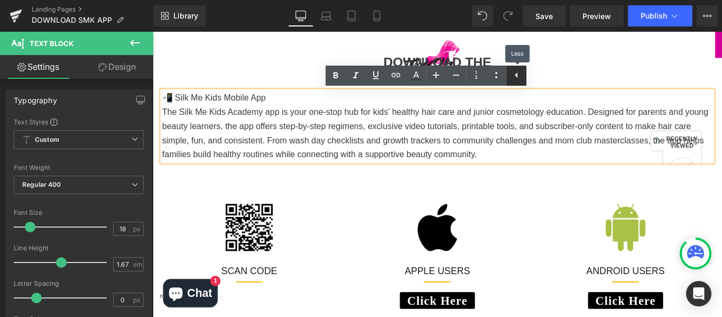
click at [515, 76] on icon at bounding box center [516, 75] width 13 height 13
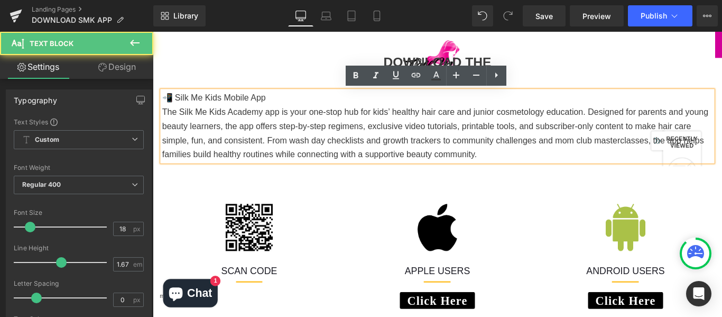
click at [543, 174] on p "The Silk Me Kids Academy app is your one-stop hub for kids’ healthy hair care a…" at bounding box center [472, 145] width 618 height 63
click at [613, 134] on p "The Silk Me Kids Academy app is your one-stop hub for kids’ healthy hair care a…" at bounding box center [472, 145] width 618 height 63
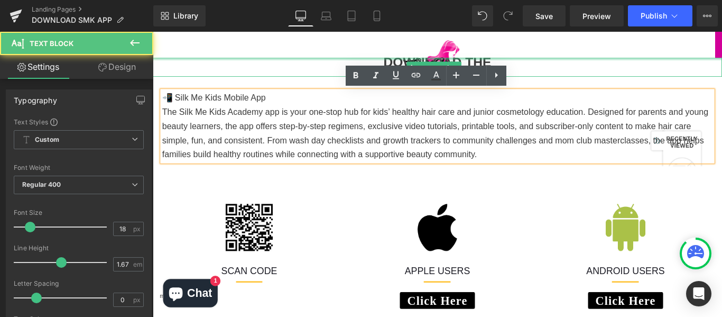
click at [658, 61] on div at bounding box center [472, 62] width 639 height 3
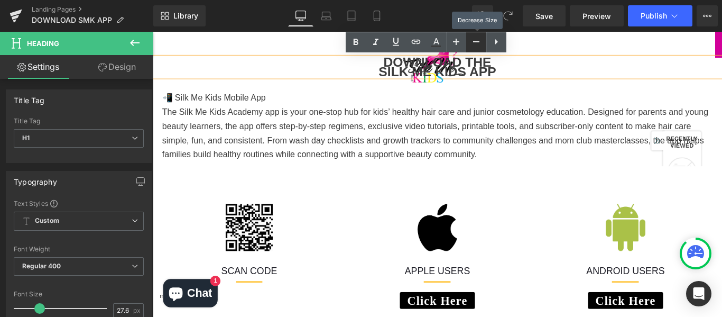
click at [476, 44] on icon at bounding box center [476, 41] width 13 height 13
type input "25.69"
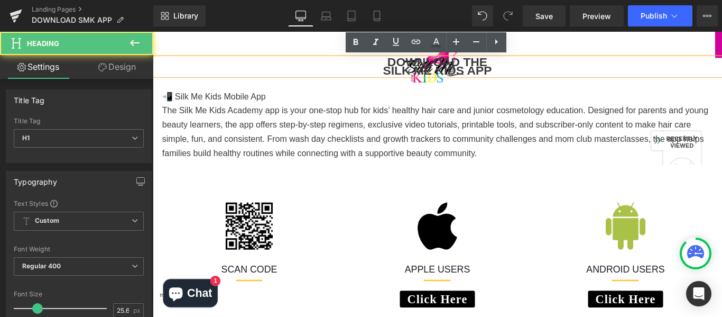
click at [411, 74] on h1 "SILK ME KIDS APP" at bounding box center [472, 75] width 639 height 10
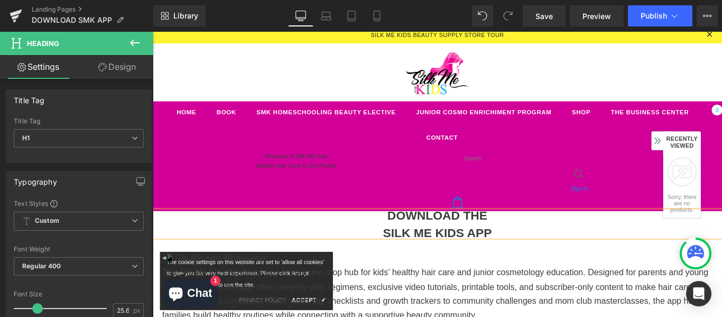
scroll to position [10, 0]
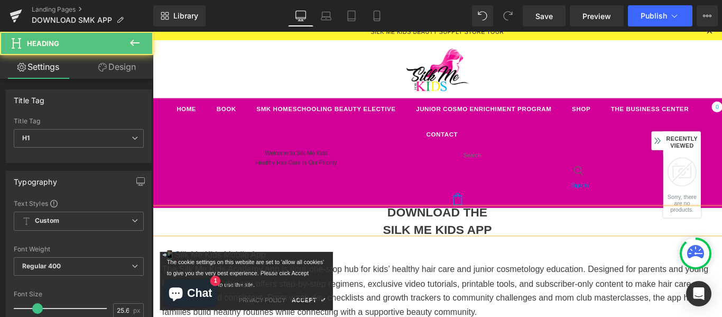
click at [413, 235] on h1 "DOWNLOAD THE" at bounding box center [472, 234] width 639 height 10
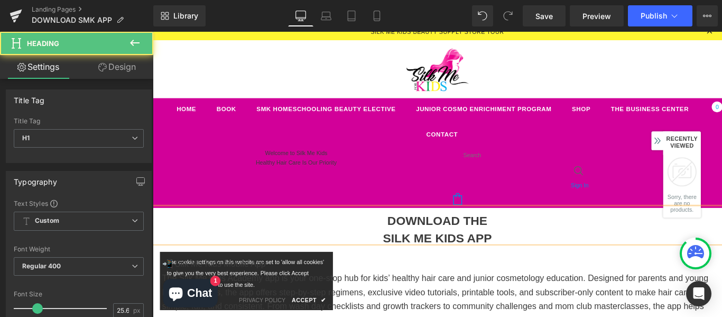
click at [524, 261] on h1 "SILK ME KIDS APP" at bounding box center [472, 263] width 639 height 10
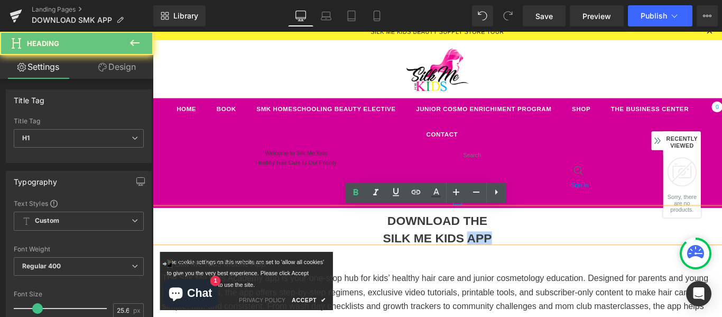
click at [524, 261] on h1 "SILK ME KIDS APP" at bounding box center [472, 263] width 639 height 10
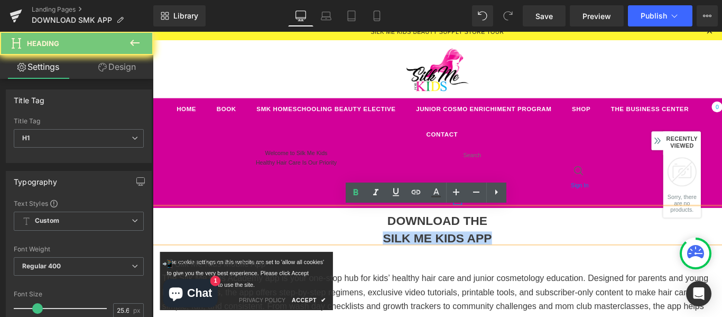
click at [524, 261] on h1 "SILK ME KIDS APP" at bounding box center [472, 263] width 639 height 10
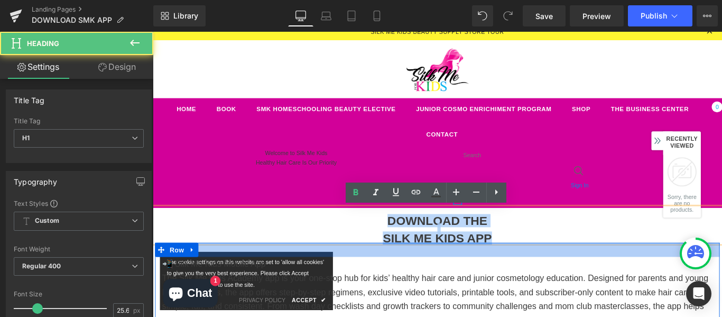
drag, startPoint x: 409, startPoint y: 239, endPoint x: 539, endPoint y: 268, distance: 133.1
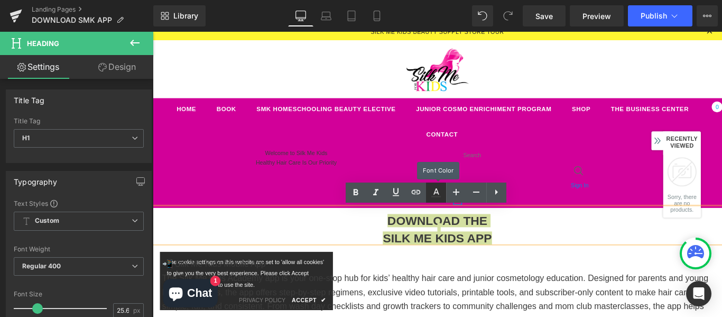
click at [436, 195] on icon at bounding box center [436, 192] width 13 height 13
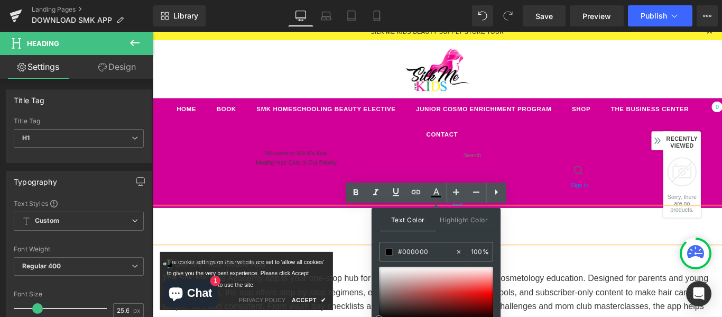
scroll to position [35, 0]
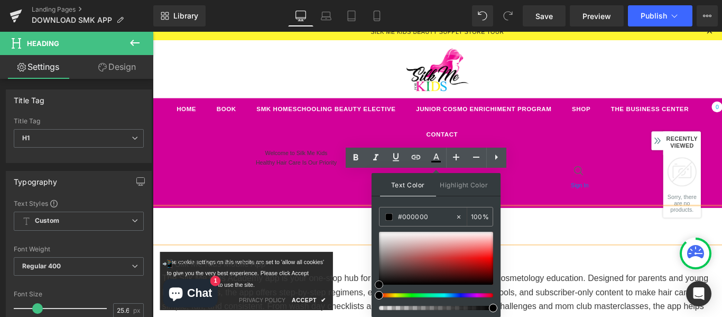
drag, startPoint x: 379, startPoint y: 304, endPoint x: 357, endPoint y: 341, distance: 43.6
click at [357, 282] on html "Text Block You are previewing how the will restyle your page. You can not edit …" at bounding box center [361, 123] width 722 height 317
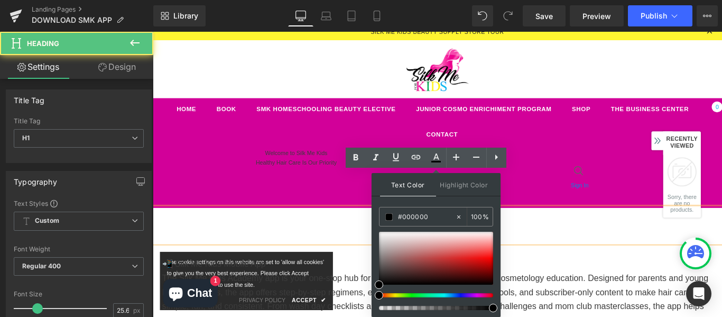
click at [635, 251] on h1 at bounding box center [472, 254] width 639 height 10
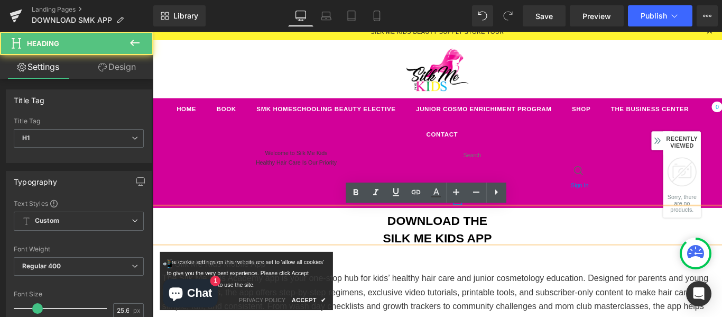
scroll to position [0, 0]
click at [411, 261] on span "SILK ME KIDS APP" at bounding box center [472, 263] width 123 height 15
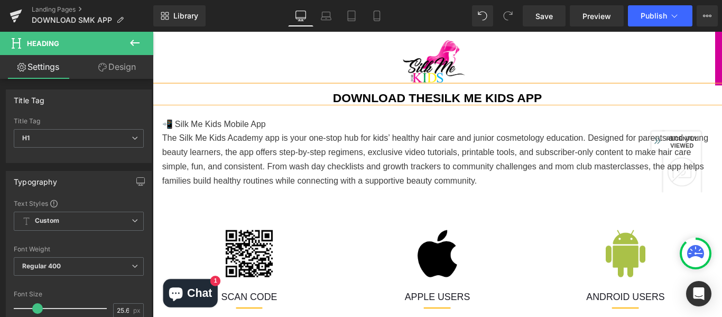
scroll to position [84, 0]
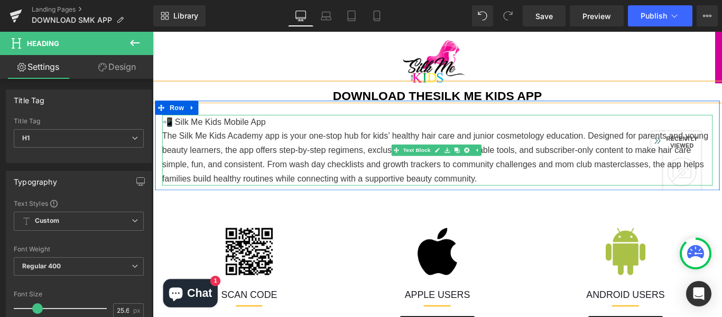
click at [557, 156] on p "The Silk Me Kids Academy app is your one-stop hub for kids’ healthy hair care a…" at bounding box center [472, 172] width 618 height 63
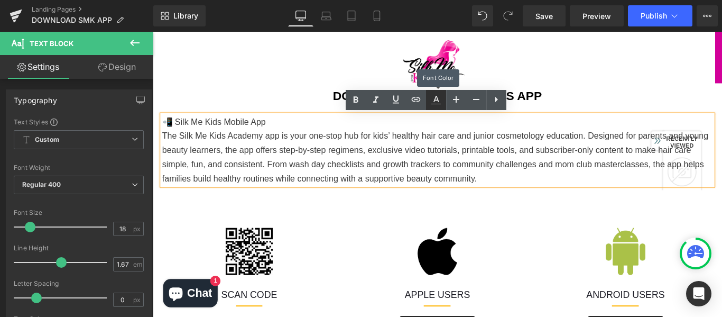
click at [440, 105] on icon at bounding box center [436, 100] width 13 height 13
type input "#3c3c3c"
type input "100"
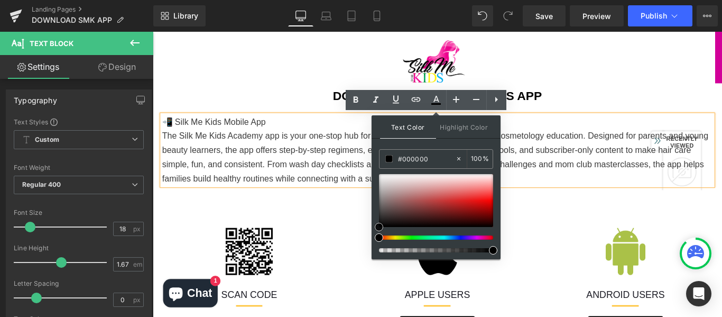
drag, startPoint x: 378, startPoint y: 215, endPoint x: 372, endPoint y: 235, distance: 20.9
click at [372, 235] on div "Text Color Highlight Color rgba(0, 0, 0, 1) #000000 100 % transparent transpare…" at bounding box center [435, 187] width 129 height 144
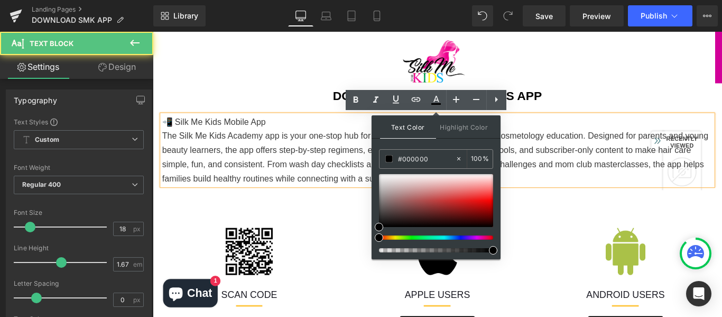
click at [354, 187] on p "The Silk Me Kids Academy app is your one-stop hub for kids’ healthy hair care a…" at bounding box center [472, 172] width 618 height 63
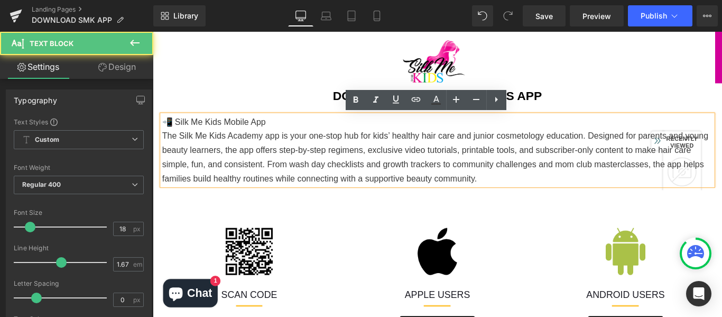
click at [354, 187] on p "The Silk Me Kids Academy app is your one-stop hub for kids’ healthy hair care a…" at bounding box center [472, 172] width 618 height 63
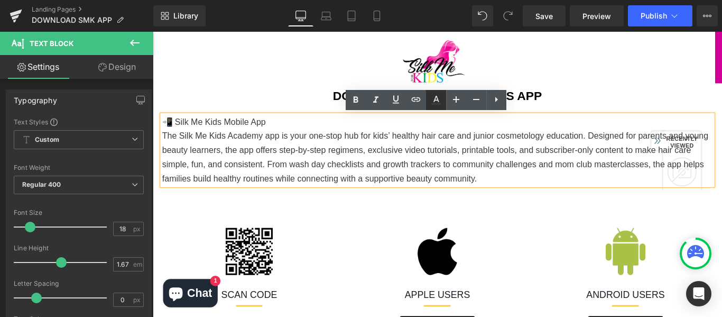
click at [434, 103] on icon at bounding box center [436, 104] width 10 height 2
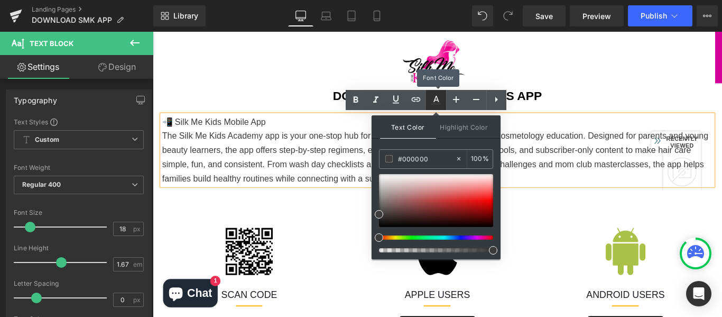
type input "#3c3c3c"
click at [322, 181] on p "The Silk Me Kids Academy app is your one-stop hub for kids’ healthy hair care a…" at bounding box center [472, 172] width 618 height 63
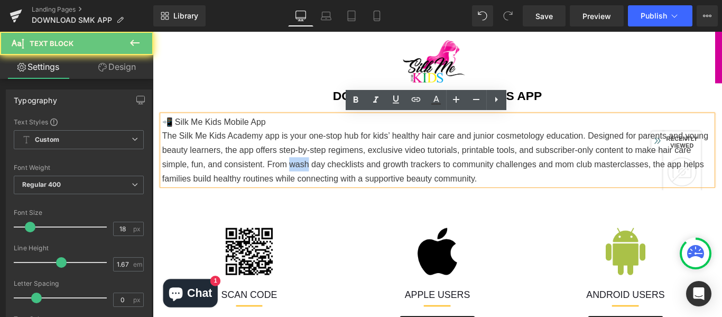
click at [322, 181] on p "The Silk Me Kids Academy app is your one-stop hub for kids’ healthy hair care a…" at bounding box center [472, 172] width 618 height 63
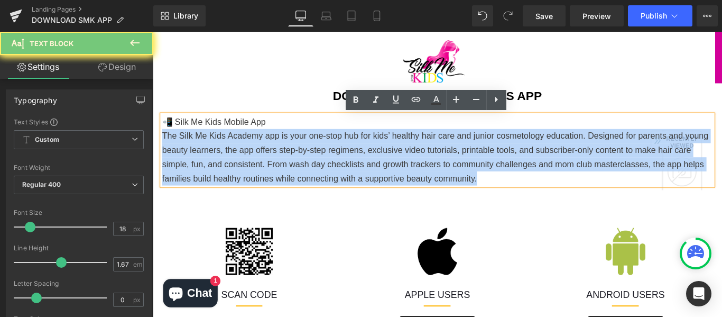
click at [322, 181] on p "The Silk Me Kids Academy app is your one-stop hub for kids’ healthy hair care a…" at bounding box center [472, 172] width 618 height 63
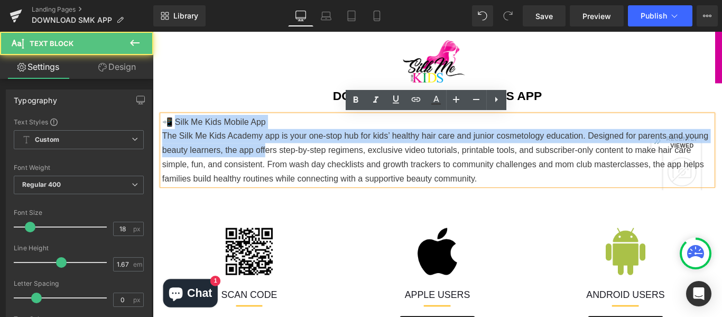
drag, startPoint x: 178, startPoint y: 132, endPoint x: 290, endPoint y: 163, distance: 116.1
click at [290, 163] on div "📲 Silk Me Kids Mobile App The Silk Me Kids Academy app is your one-stop hub for…" at bounding box center [472, 164] width 618 height 79
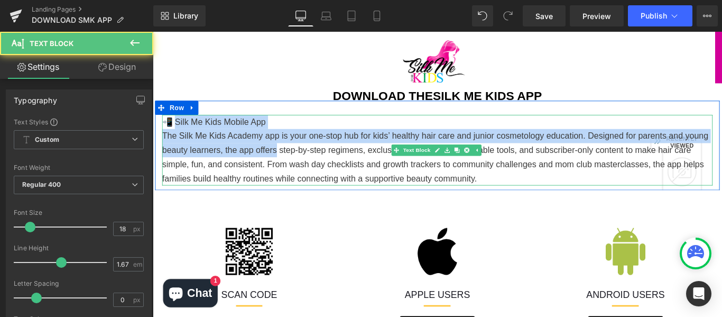
click at [269, 154] on p "The Silk Me Kids Academy app is your one-stop hub for kids’ healthy hair care a…" at bounding box center [472, 172] width 618 height 63
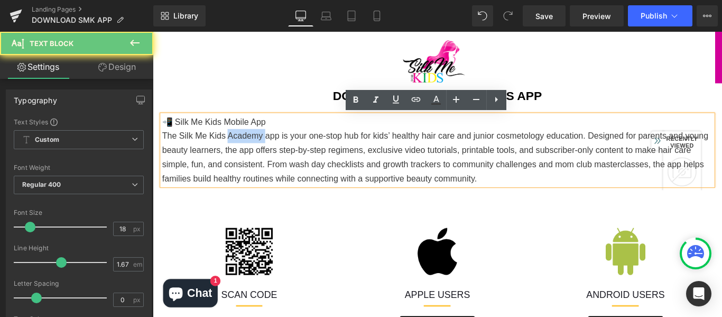
click at [269, 154] on p "The Silk Me Kids Academy app is your one-stop hub for kids’ healthy hair care a…" at bounding box center [472, 172] width 618 height 63
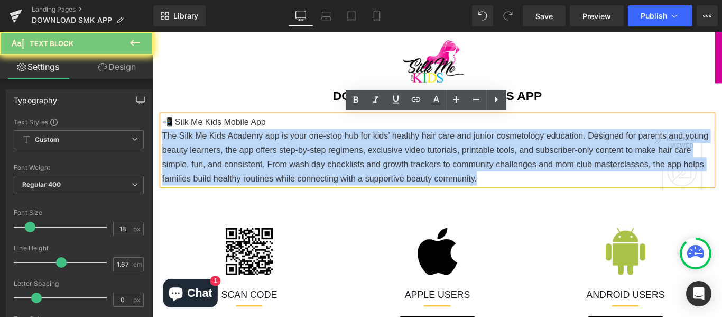
click at [269, 154] on p "The Silk Me Kids Academy app is your one-stop hub for kids’ healthy hair care a…" at bounding box center [472, 172] width 618 height 63
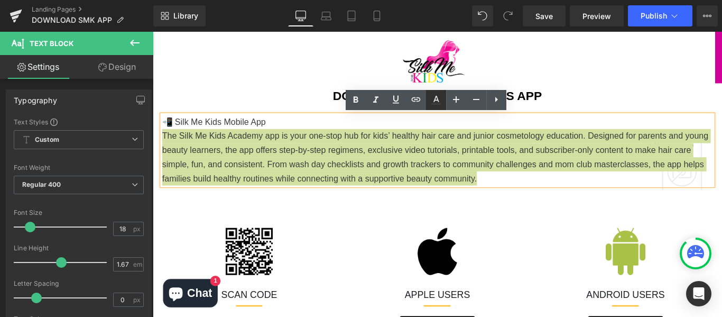
click at [439, 100] on icon at bounding box center [436, 100] width 13 height 13
type input "100"
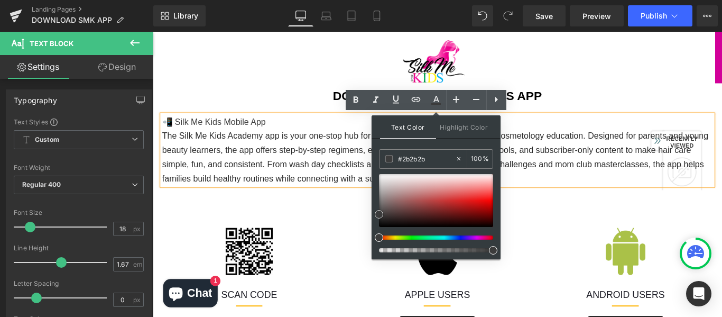
type input "#000000"
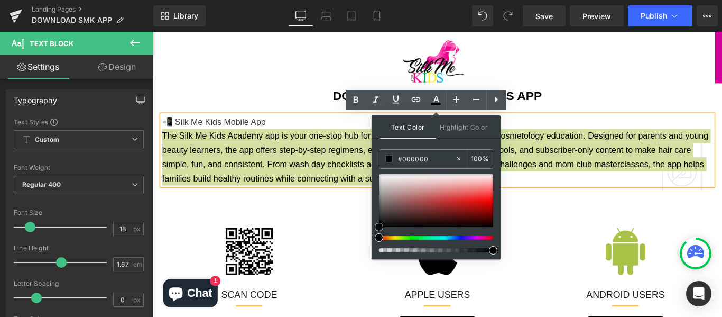
drag, startPoint x: 532, startPoint y: 246, endPoint x: 397, endPoint y: 270, distance: 136.8
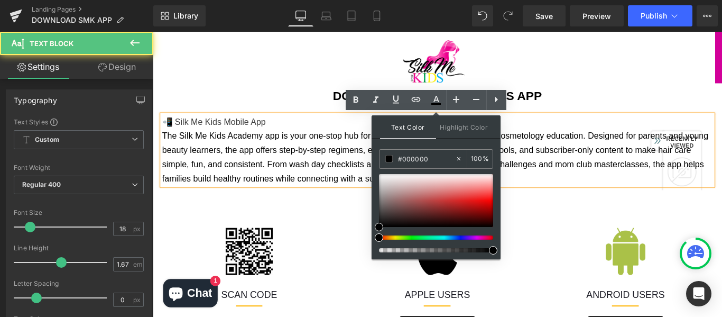
click at [605, 176] on span "The Silk Me Kids Academy app is your one-stop hub for kids’ healthy hair care a…" at bounding box center [469, 173] width 613 height 58
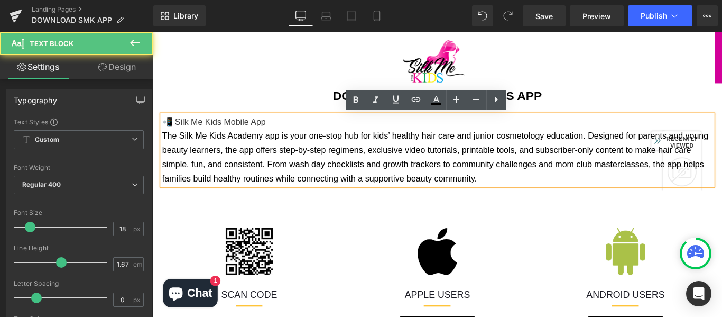
click at [308, 138] on p "📲 Silk Me Kids Mobile App" at bounding box center [472, 133] width 618 height 16
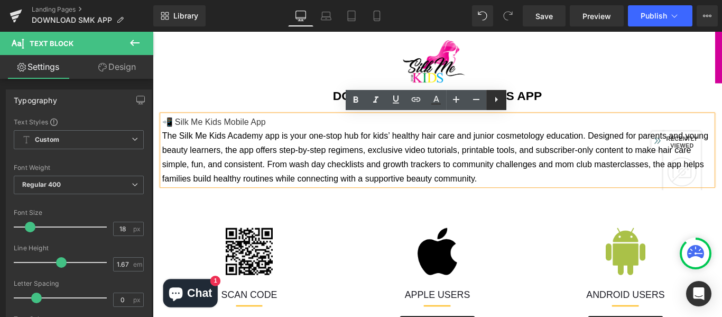
click at [494, 95] on icon at bounding box center [496, 99] width 13 height 13
click at [524, 104] on link at bounding box center [516, 100] width 20 height 20
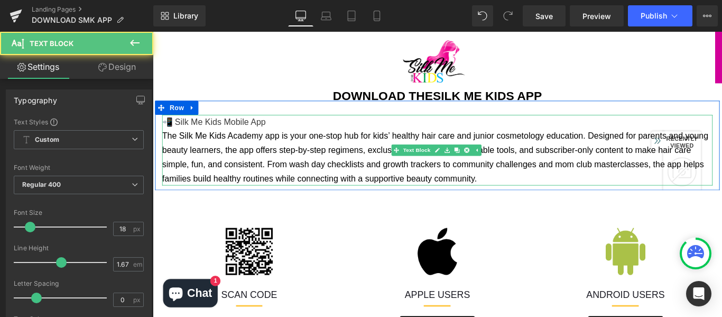
click at [208, 155] on p "The Silk Me Kids Academy app is your one-stop hub for kids’ healthy hair care a…" at bounding box center [472, 172] width 618 height 63
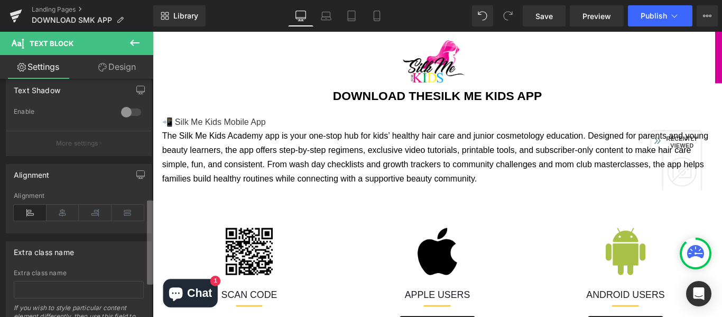
click at [138, 266] on div "Typography Text Styles Custom Custom Setup Global Style Custom Setup Global Sty…" at bounding box center [76, 200] width 153 height 243
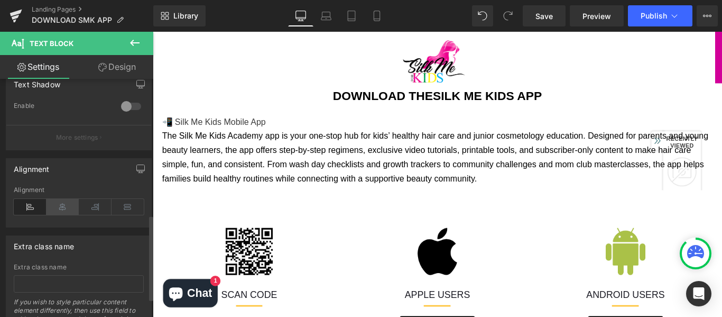
click at [63, 205] on icon at bounding box center [63, 207] width 33 height 16
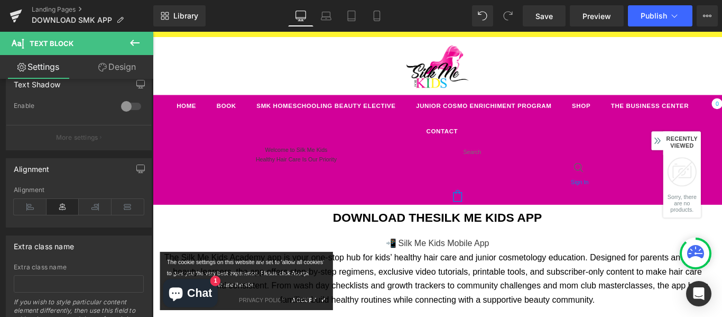
scroll to position [0, 0]
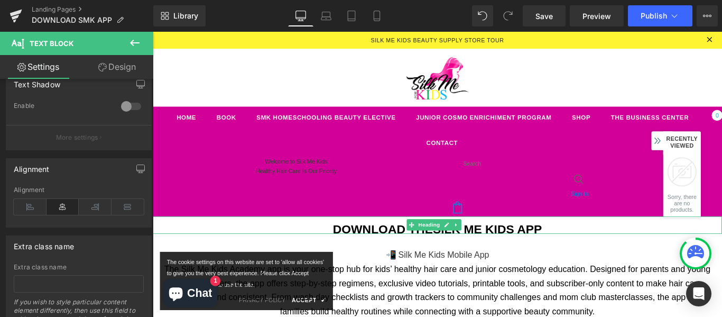
click at [355, 253] on span "DOWNLOAD THE" at bounding box center [411, 253] width 113 height 15
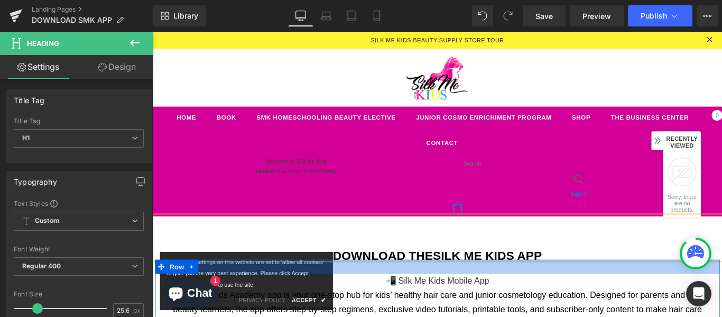
click at [521, 289] on div at bounding box center [472, 295] width 634 height 16
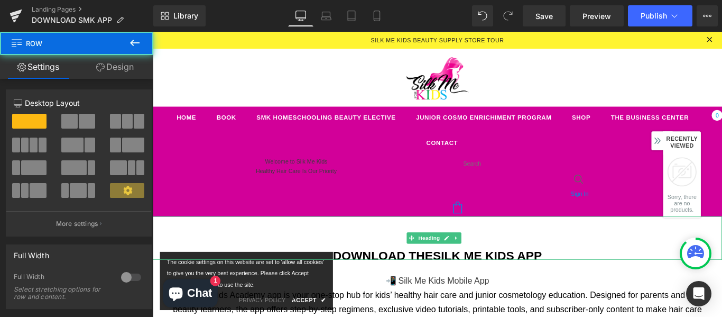
click at [561, 278] on span "SILK ME KIDS APP" at bounding box center [528, 282] width 123 height 15
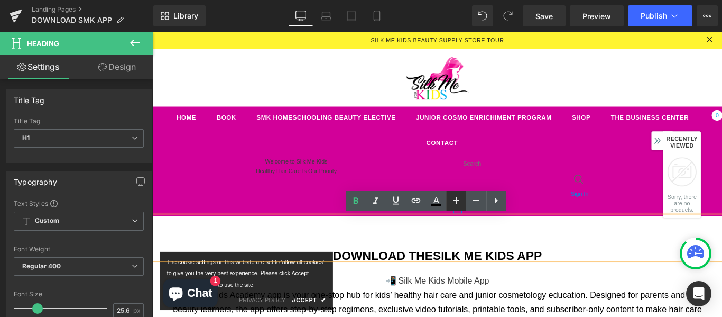
click at [450, 207] on icon at bounding box center [456, 200] width 13 height 13
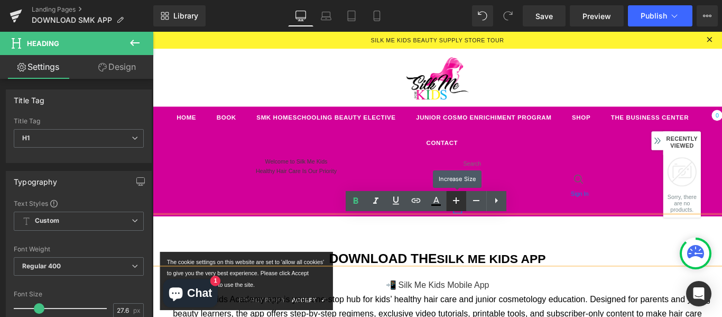
click at [450, 207] on icon at bounding box center [456, 200] width 13 height 13
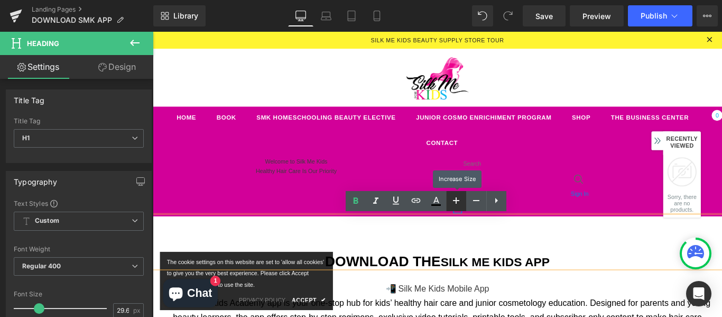
click at [450, 207] on icon at bounding box center [456, 200] width 13 height 13
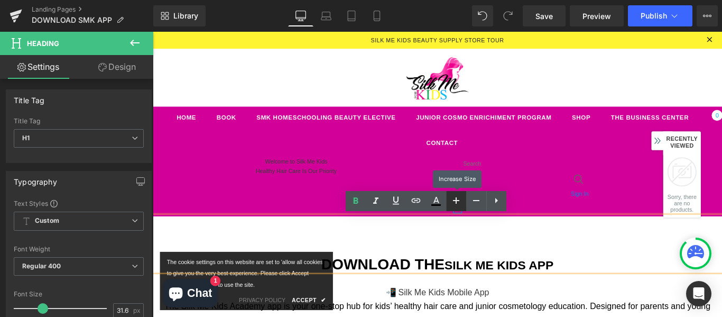
click at [450, 207] on icon at bounding box center [456, 200] width 13 height 13
type input "33.69"
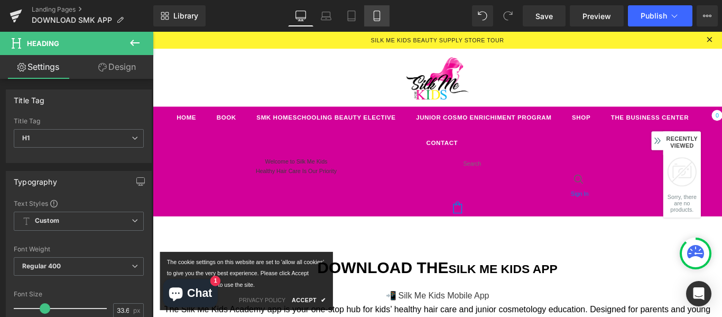
click at [383, 14] on link "Mobile" at bounding box center [376, 15] width 25 height 21
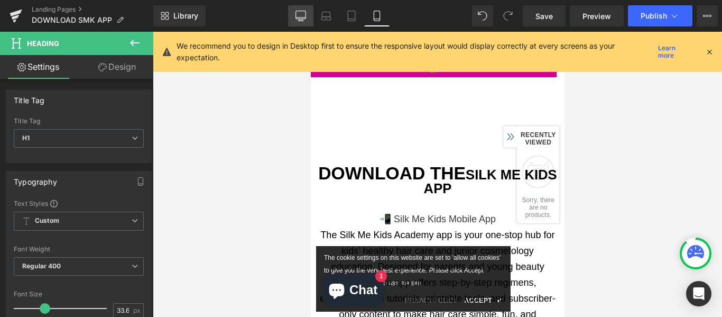
click at [294, 18] on link "Desktop" at bounding box center [300, 15] width 25 height 21
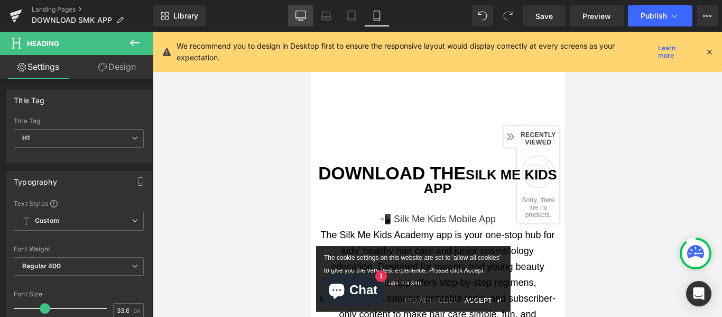
type input "100"
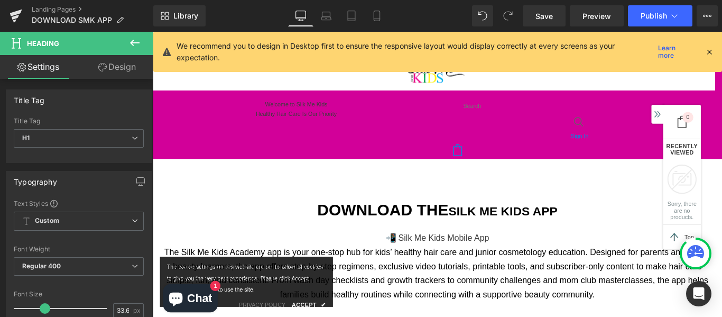
scroll to position [125, 0]
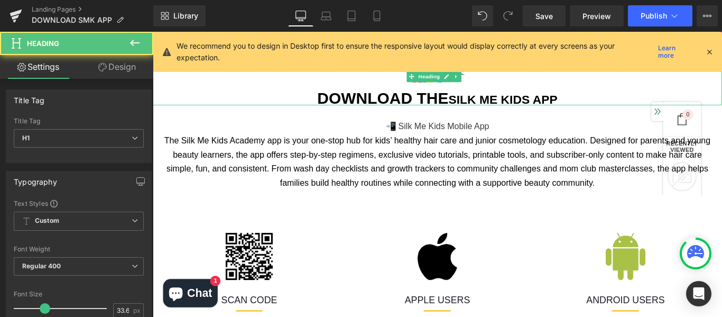
click at [345, 109] on span "DOWNLOAD THE" at bounding box center [411, 107] width 147 height 20
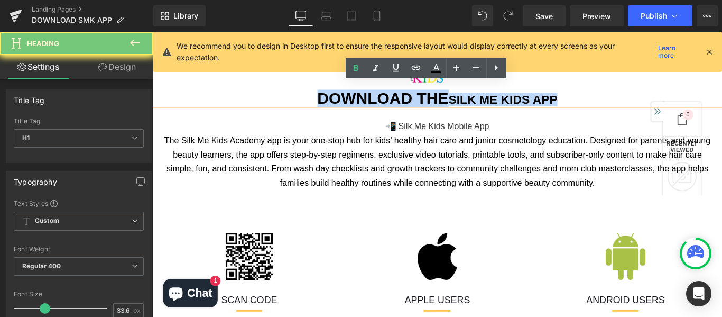
click at [345, 109] on span "DOWNLOAD THE" at bounding box center [411, 107] width 147 height 20
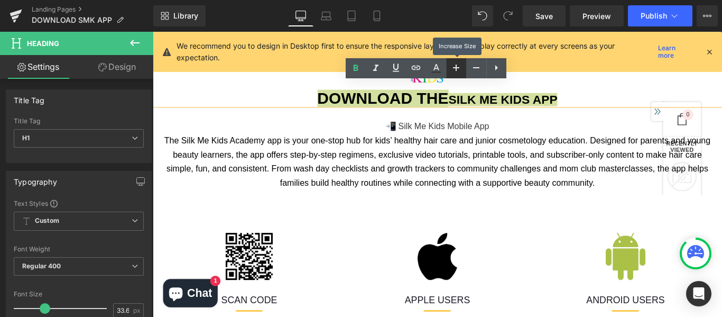
click at [455, 70] on icon at bounding box center [456, 67] width 13 height 13
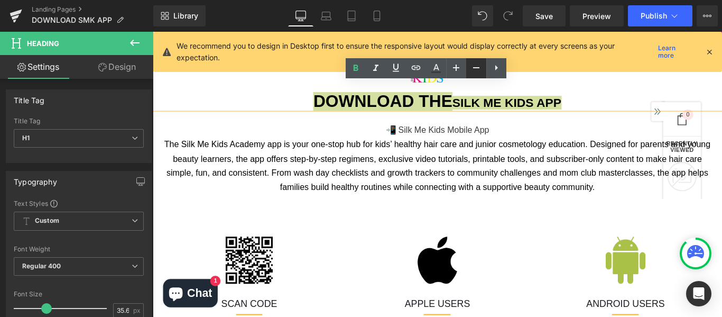
click at [472, 71] on icon at bounding box center [476, 67] width 13 height 13
type input "33.69"
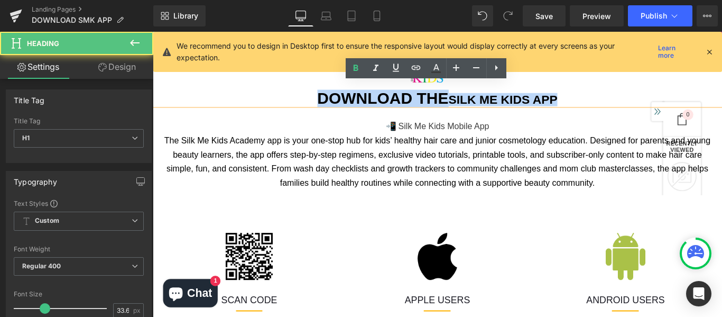
click at [486, 110] on span "SILK ME KIDS APP" at bounding box center [546, 107] width 123 height 15
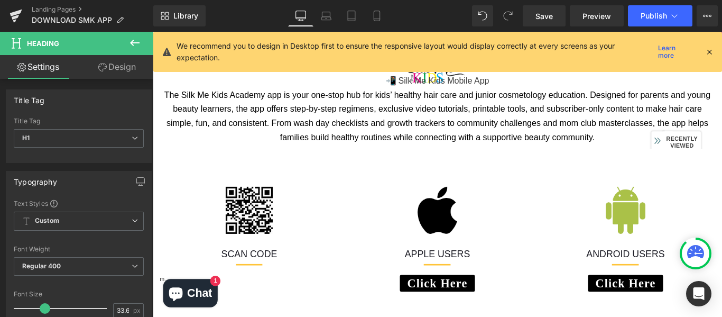
scroll to position [54, 0]
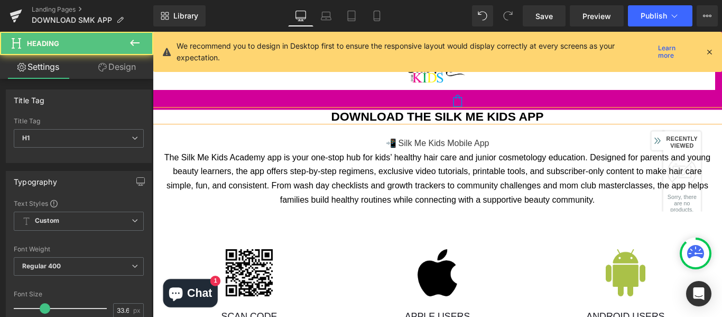
click at [353, 128] on span "DOWNLOAD THE SILK ME KIDS APP" at bounding box center [472, 126] width 238 height 15
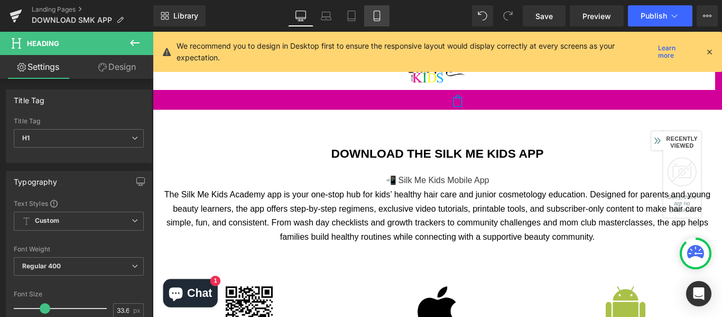
click at [377, 11] on icon at bounding box center [377, 16] width 6 height 10
type input "100"
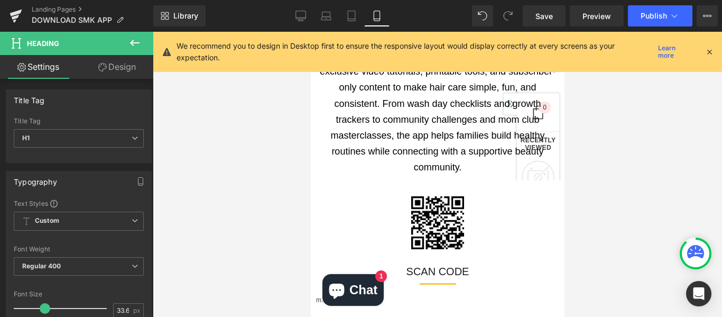
scroll to position [0, 0]
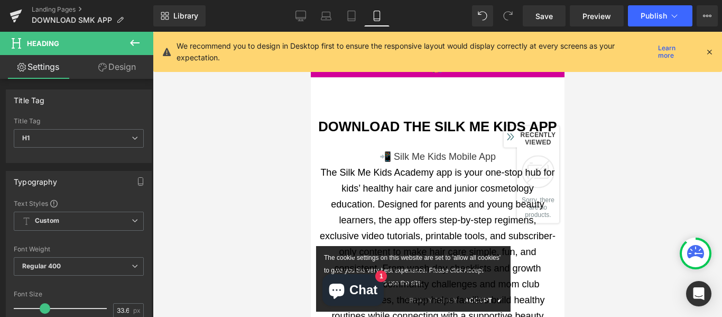
drag, startPoint x: 561, startPoint y: 89, endPoint x: 882, endPoint y: 83, distance: 320.8
click at [634, 18] on button "Publish" at bounding box center [660, 15] width 64 height 21
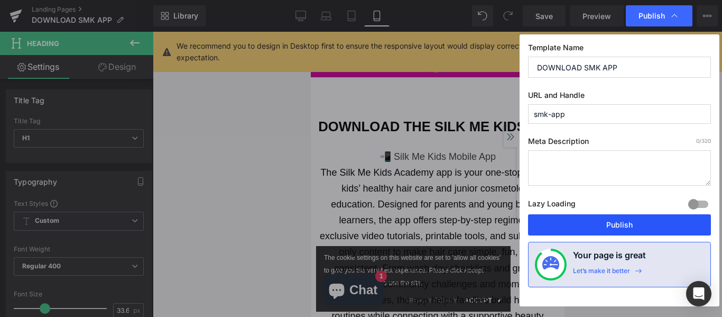
click at [623, 226] on button "Publish" at bounding box center [619, 224] width 183 height 21
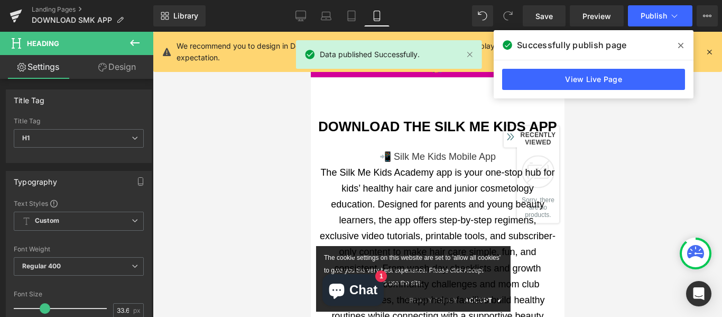
click at [680, 45] on icon at bounding box center [680, 45] width 5 height 8
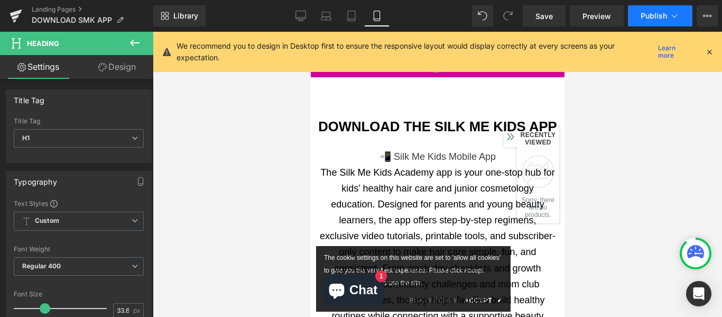
click at [658, 16] on span "Publish" at bounding box center [653, 16] width 26 height 8
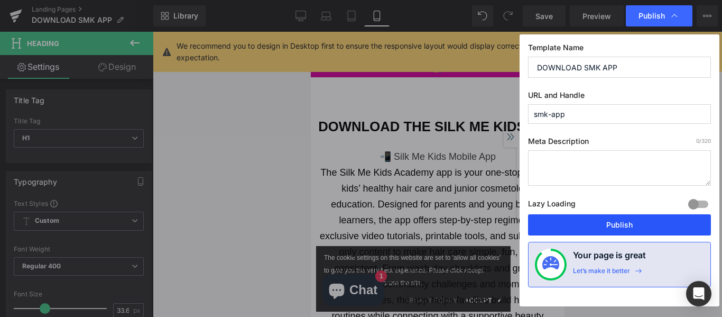
click at [618, 228] on button "Publish" at bounding box center [619, 224] width 183 height 21
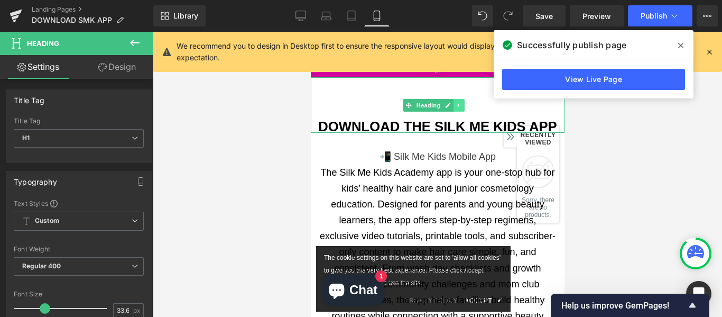
click at [457, 111] on link at bounding box center [458, 105] width 11 height 13
click at [462, 109] on link at bounding box center [463, 105] width 11 height 13
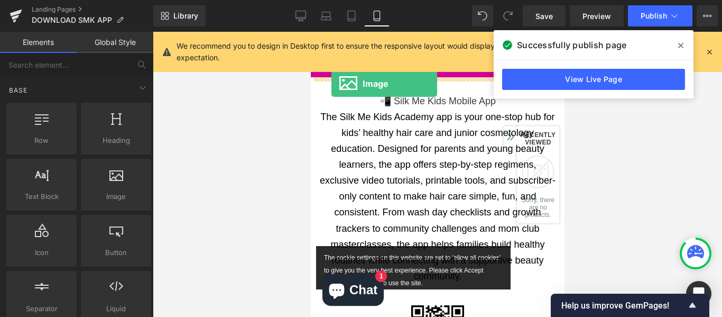
drag, startPoint x: 438, startPoint y: 214, endPoint x: 331, endPoint y: 83, distance: 168.6
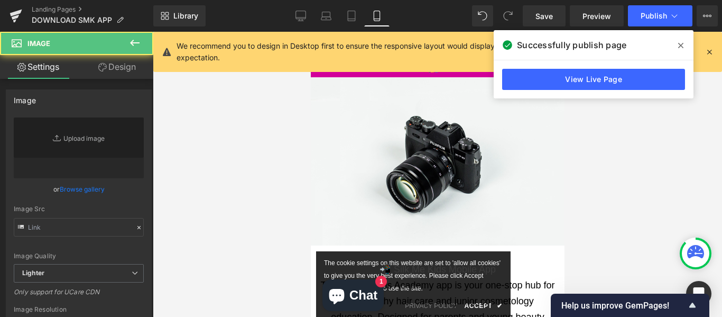
type input "//d1um8515vdn9kb.cloudfront.net/images/parallax.jpg"
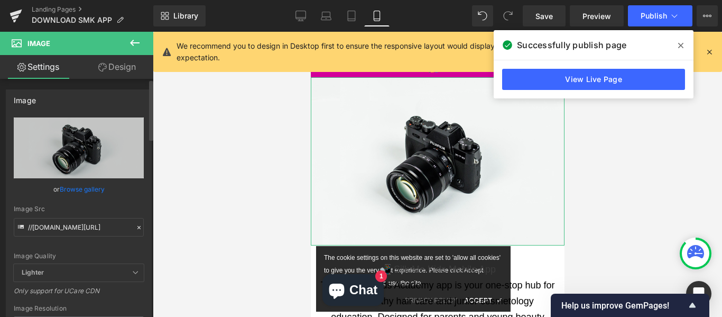
click at [81, 191] on link "Browse gallery" at bounding box center [82, 189] width 45 height 18
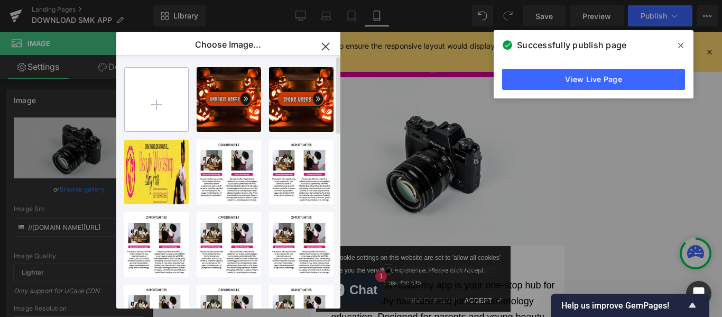
click at [152, 113] on input "file" at bounding box center [156, 99] width 63 height 63
type input "C:\fakepath\DOWNLOAD MOBILE APP BANNER.png"
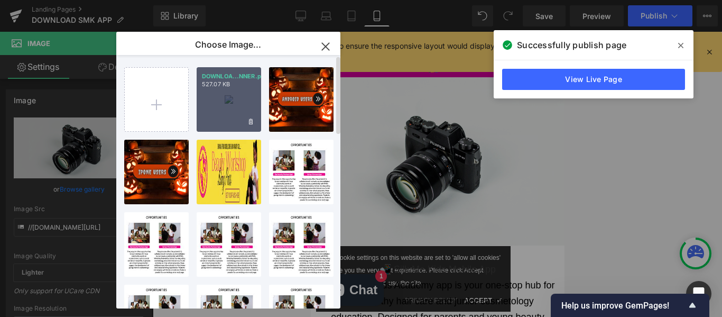
click at [234, 105] on div "DOWNLOA...NNER.png 527.07 KB" at bounding box center [229, 99] width 64 height 64
type input "https://ucarecdn.com/101779c3-faa8-4ecb-ab3f-db22f86cf3e0/-/format/auto/-/previ…"
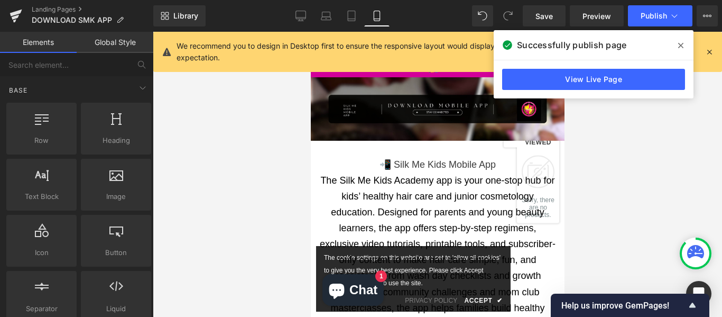
click at [668, 134] on div at bounding box center [437, 174] width 569 height 285
click at [634, 193] on div at bounding box center [437, 174] width 569 height 285
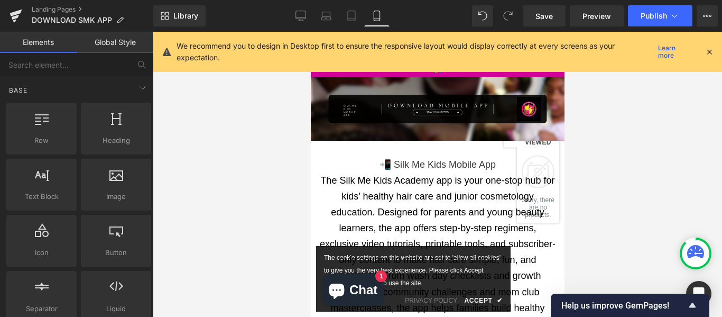
click at [708, 51] on icon at bounding box center [709, 52] width 10 height 10
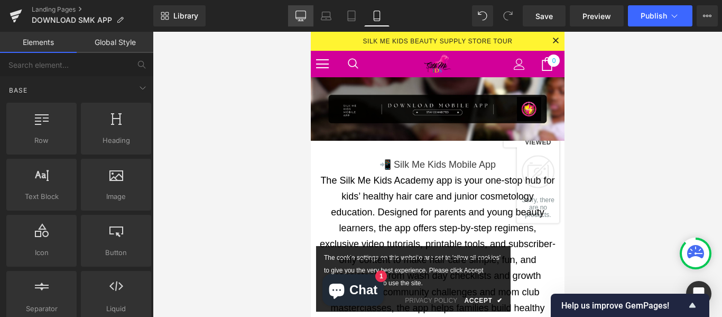
click at [308, 13] on link "Desktop" at bounding box center [300, 15] width 25 height 21
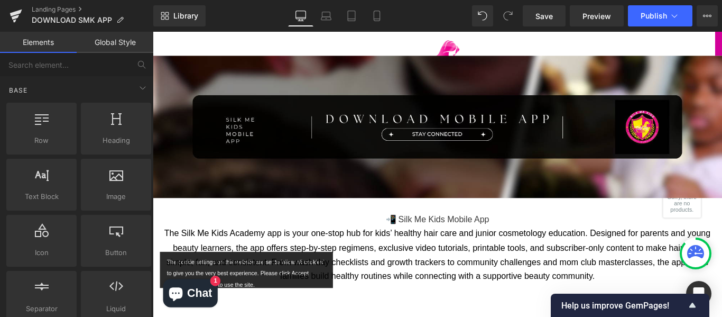
scroll to position [113, 0]
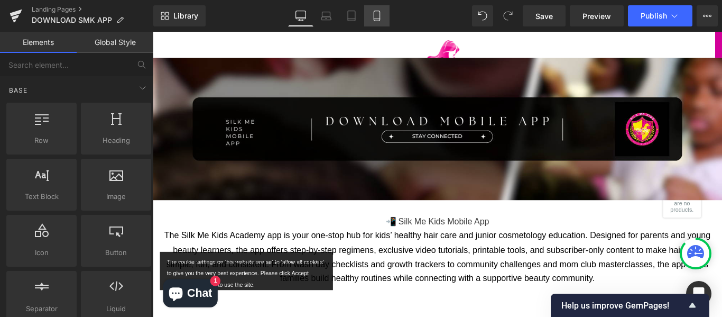
click at [376, 16] on icon at bounding box center [376, 16] width 11 height 11
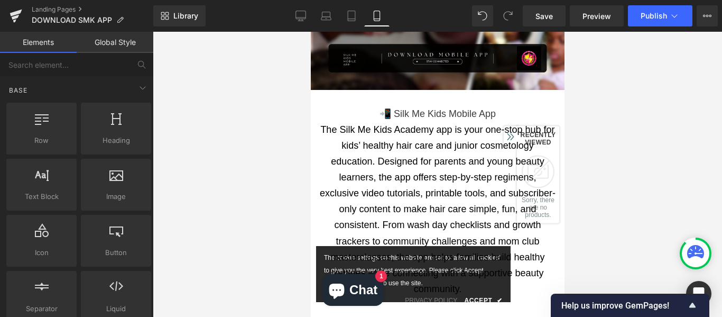
scroll to position [103, 0]
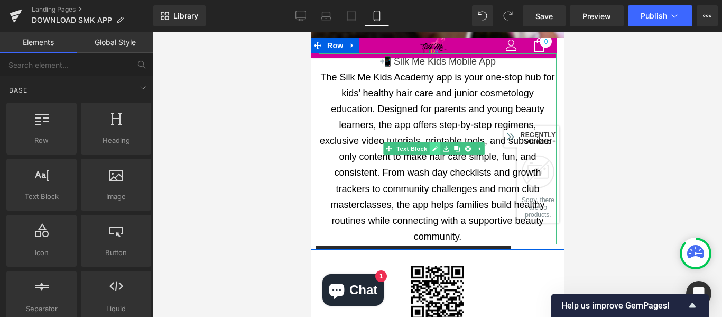
click at [430, 151] on link at bounding box center [434, 148] width 11 height 13
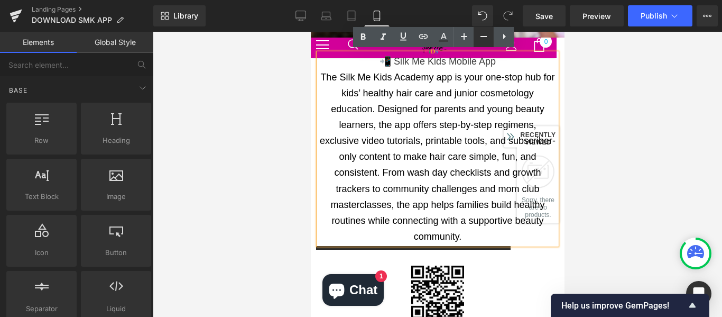
click at [479, 40] on icon at bounding box center [483, 36] width 13 height 13
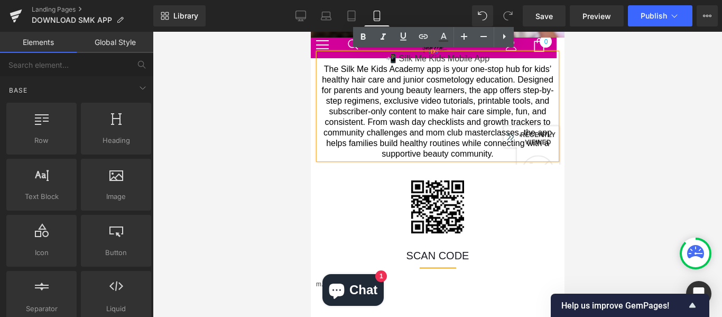
scroll to position [26, 0]
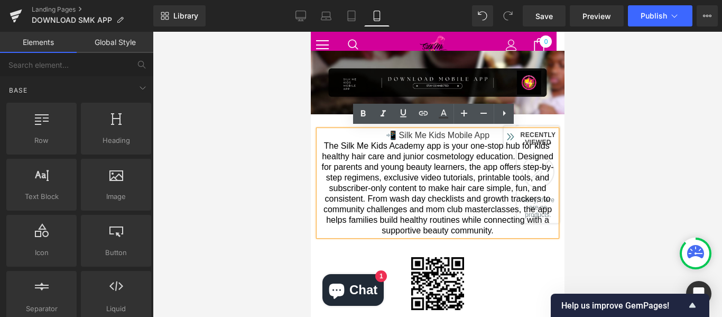
click at [491, 134] on p "📲 Silk Me Kids Mobile App" at bounding box center [437, 135] width 238 height 11
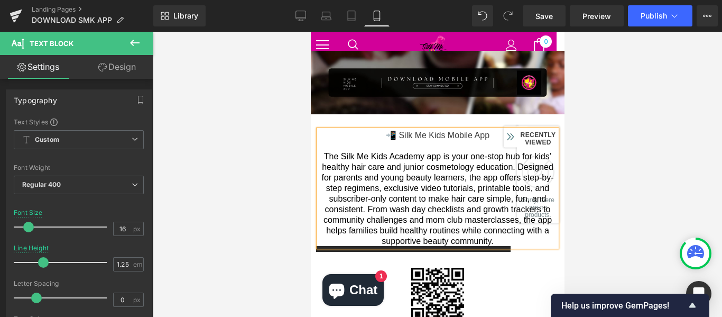
click at [621, 148] on div at bounding box center [437, 174] width 569 height 285
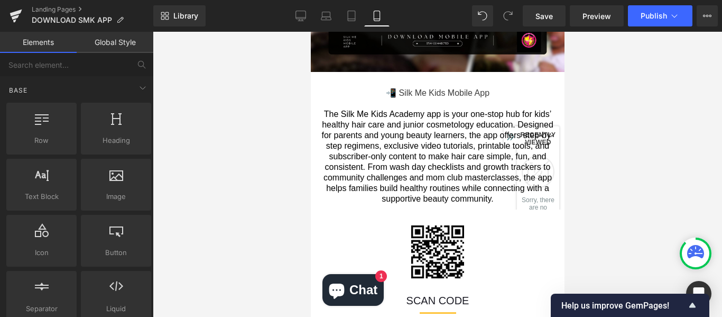
scroll to position [7, 0]
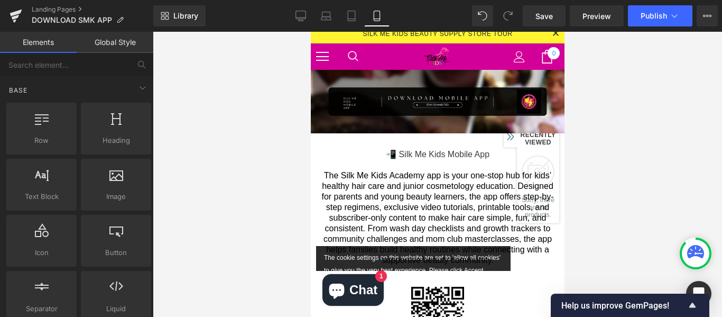
drag, startPoint x: 557, startPoint y: 89, endPoint x: 878, endPoint y: 116, distance: 321.4
click at [671, 94] on div at bounding box center [437, 174] width 569 height 285
click at [661, 15] on span "Publish" at bounding box center [653, 16] width 26 height 8
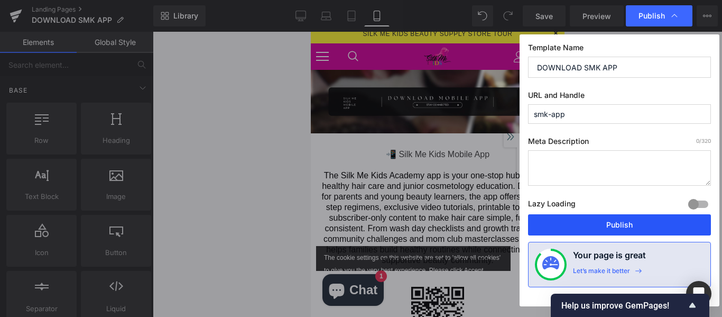
click at [580, 221] on button "Publish" at bounding box center [619, 224] width 183 height 21
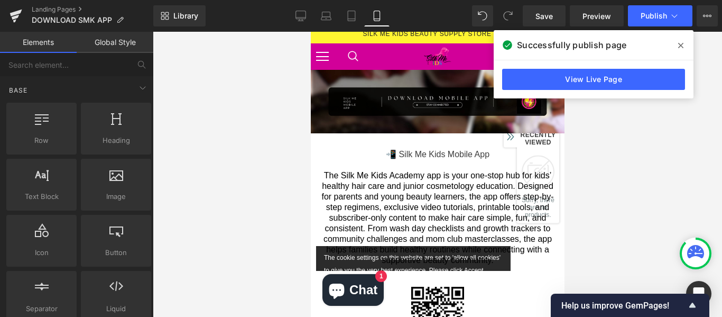
click at [259, 20] on div "Library Mobile Desktop Laptop Tablet Mobile Save Preview Publish Scheduled View…" at bounding box center [437, 15] width 569 height 21
click at [681, 45] on icon at bounding box center [680, 45] width 5 height 5
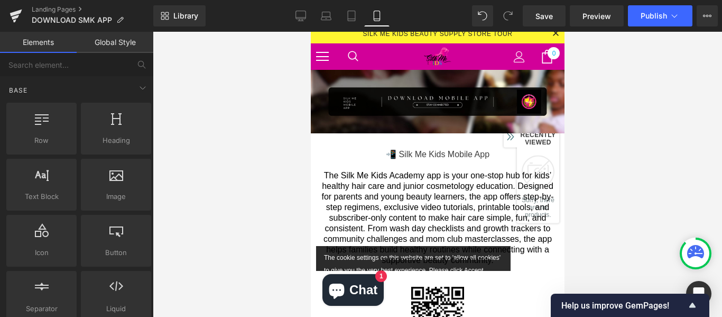
scroll to position [0, 0]
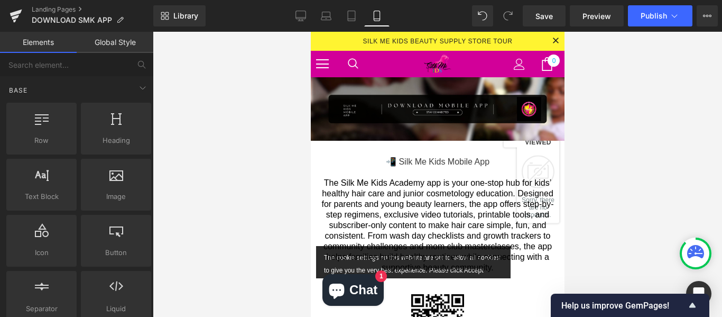
click at [255, 25] on div "Library Mobile Desktop Laptop Tablet Mobile Save Preview Publish Scheduled View…" at bounding box center [437, 15] width 569 height 21
click at [721, 54] on div at bounding box center [437, 174] width 569 height 285
click at [565, 75] on div at bounding box center [437, 174] width 569 height 285
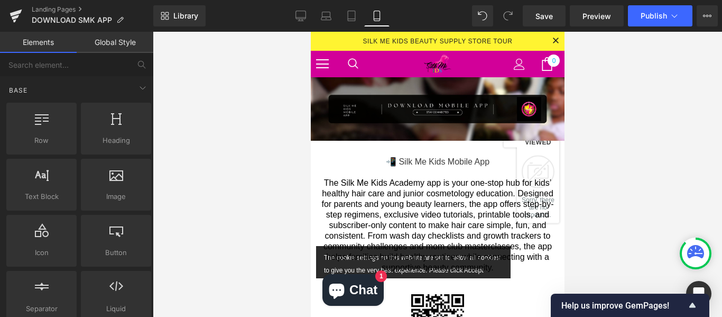
click at [565, 75] on div at bounding box center [437, 174] width 569 height 285
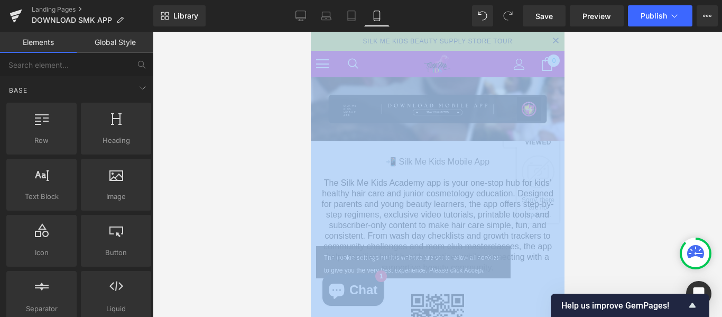
click at [565, 75] on div at bounding box center [437, 174] width 569 height 285
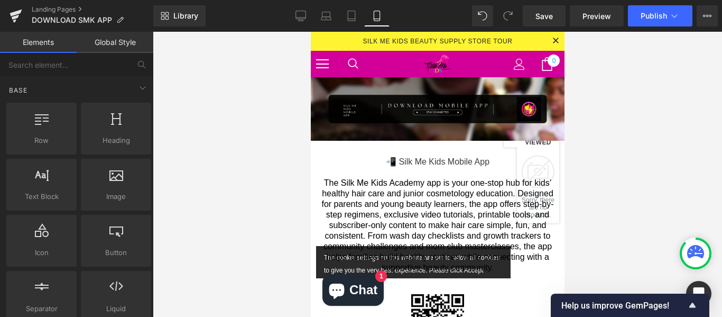
click at [565, 75] on div at bounding box center [437, 174] width 569 height 285
click at [662, 18] on span "Publish" at bounding box center [653, 16] width 26 height 8
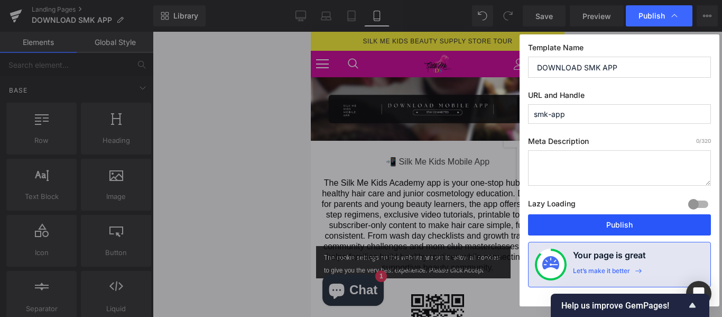
click at [637, 215] on button "Publish" at bounding box center [619, 224] width 183 height 21
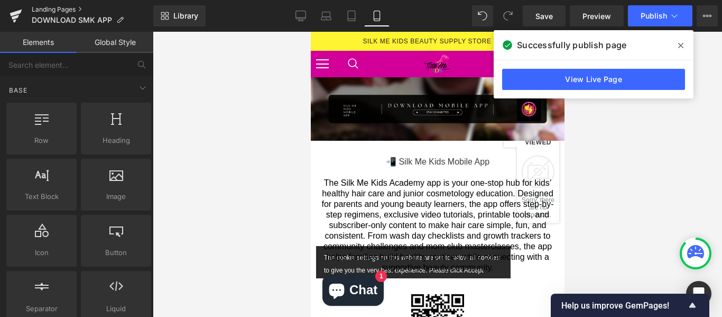
click at [67, 10] on link "Landing Pages" at bounding box center [93, 9] width 122 height 8
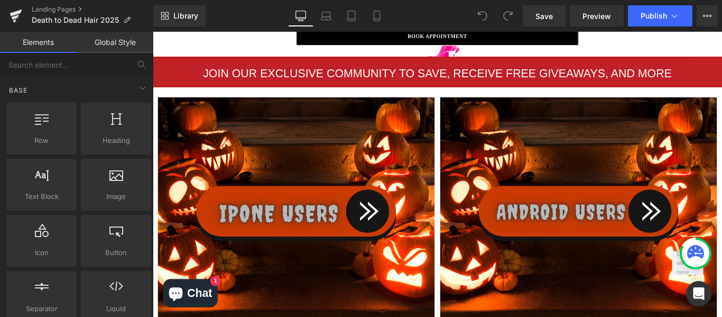
scroll to position [551, 0]
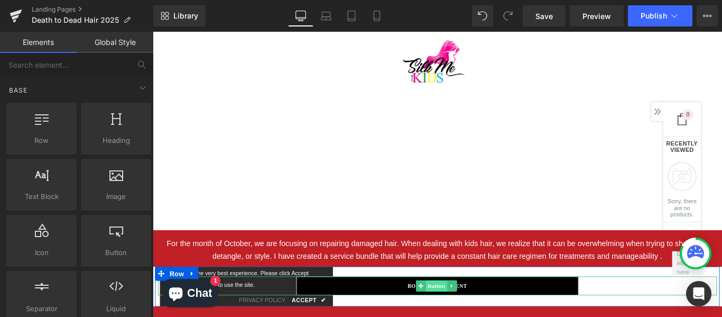
click at [472, 311] on span "Button" at bounding box center [471, 317] width 24 height 13
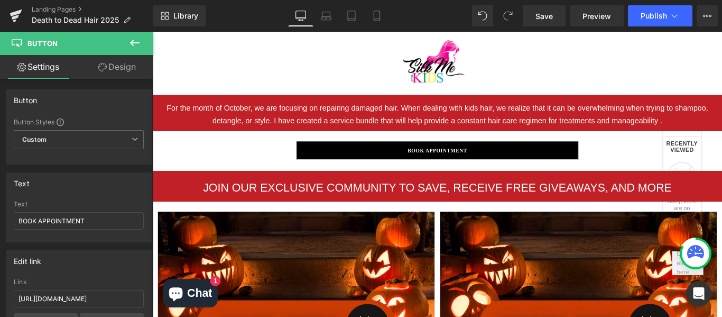
scroll to position [698, 0]
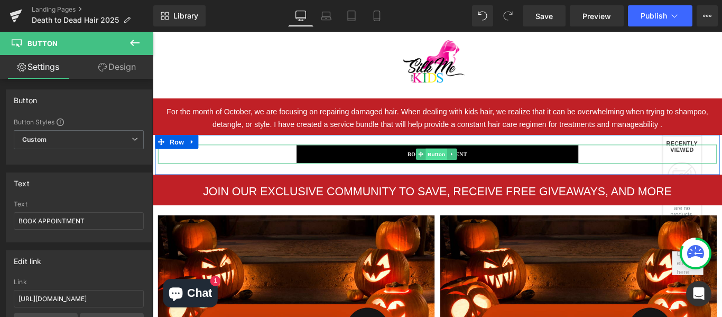
click at [464, 163] on span "Button" at bounding box center [471, 169] width 24 height 13
